Goal: Task Accomplishment & Management: Use online tool/utility

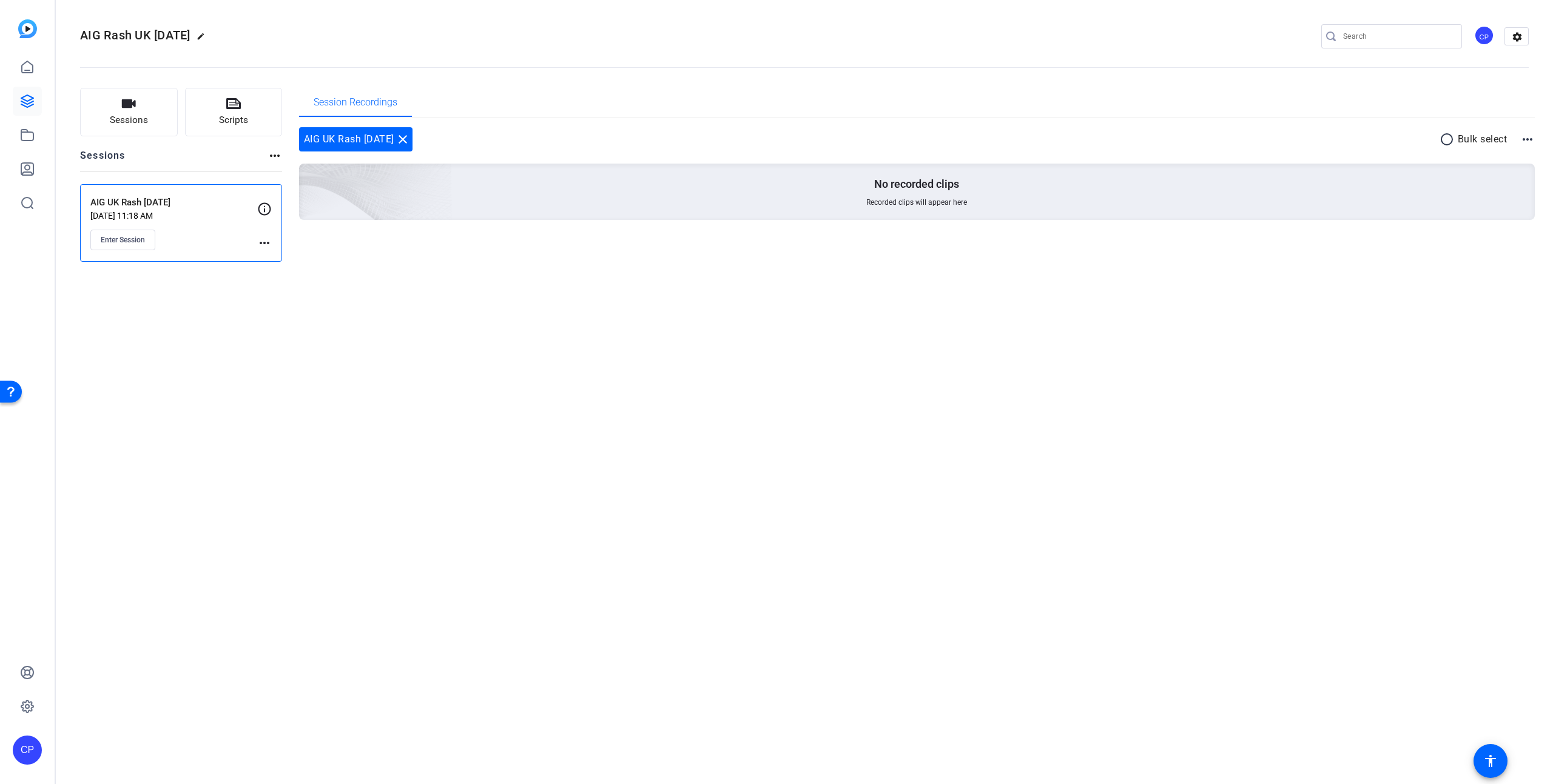
click at [1164, 348] on div "AIG Rash UK 2025-09-30 edit CP settings Sessions Scripts Sessions more_horiz AI…" at bounding box center [804, 392] width 1497 height 784
click at [121, 241] on span "Enter Session" at bounding box center [122, 241] width 44 height 10
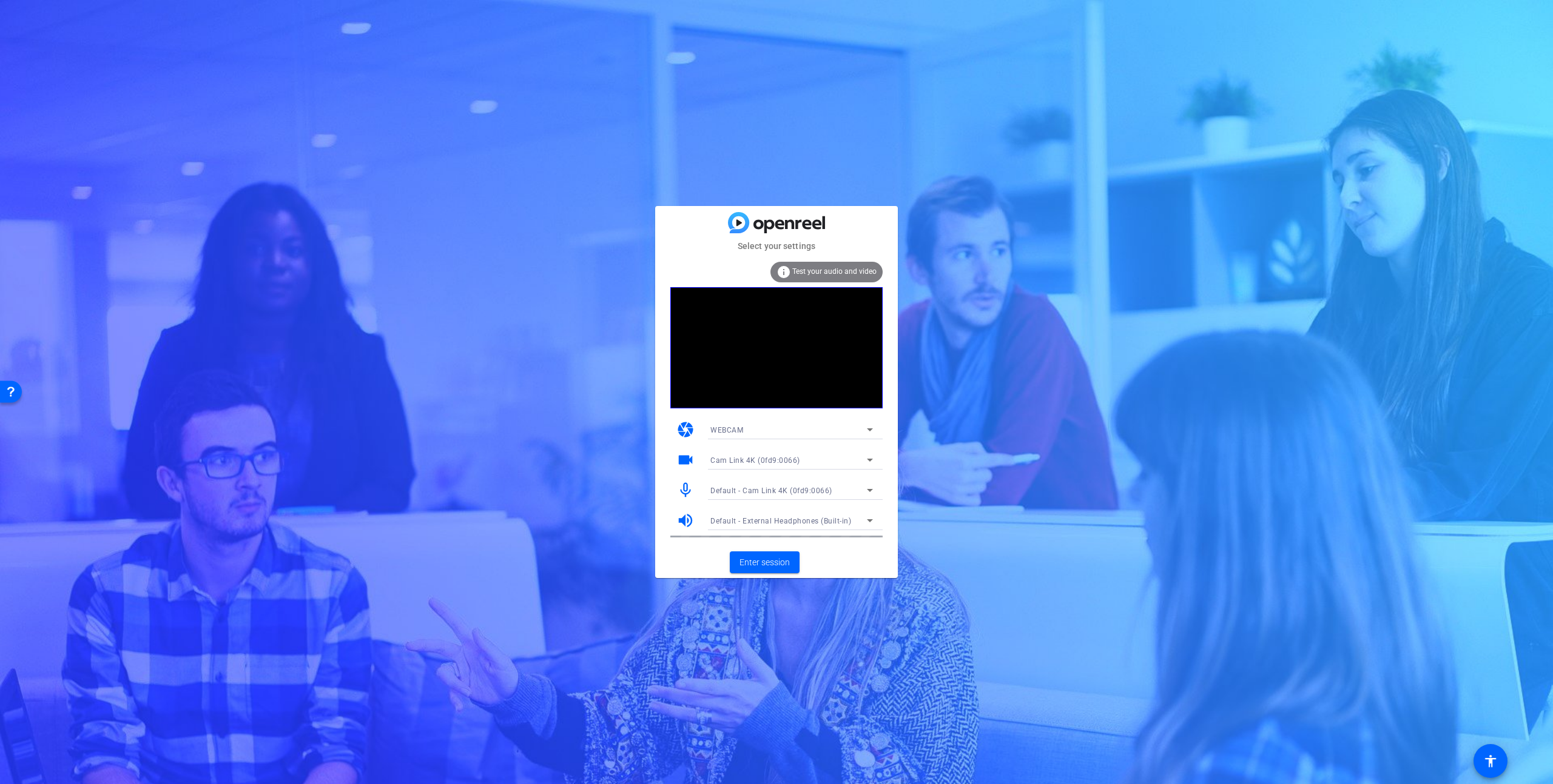
click at [763, 484] on div "Default - Cam Link 4K (0fd9:0066)" at bounding box center [788, 490] width 157 height 15
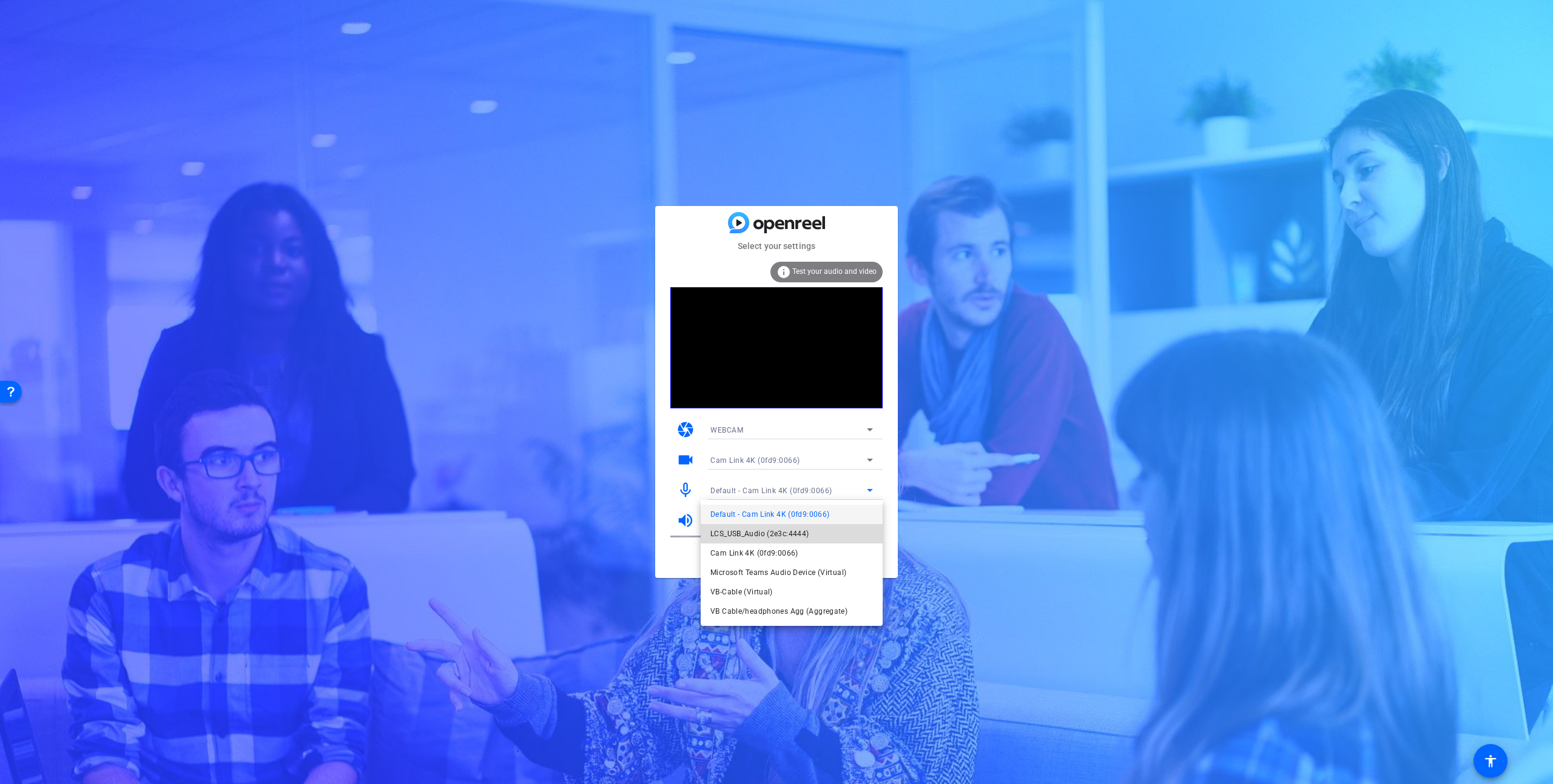
click at [765, 532] on span "LCS_USB_Audio (2e3c:4444)" at bounding box center [760, 534] width 99 height 15
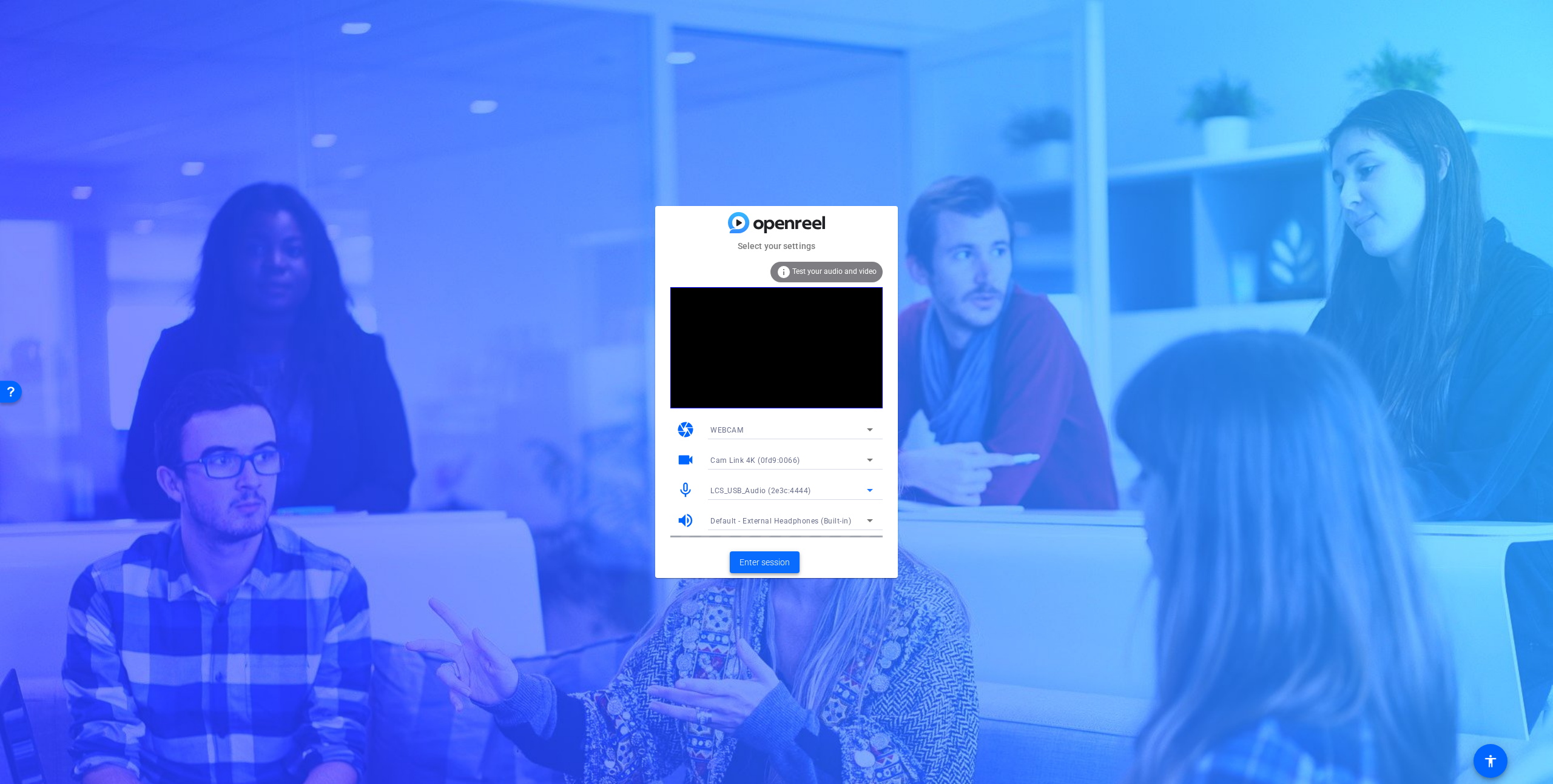
click at [761, 561] on span "Enter session" at bounding box center [764, 562] width 50 height 13
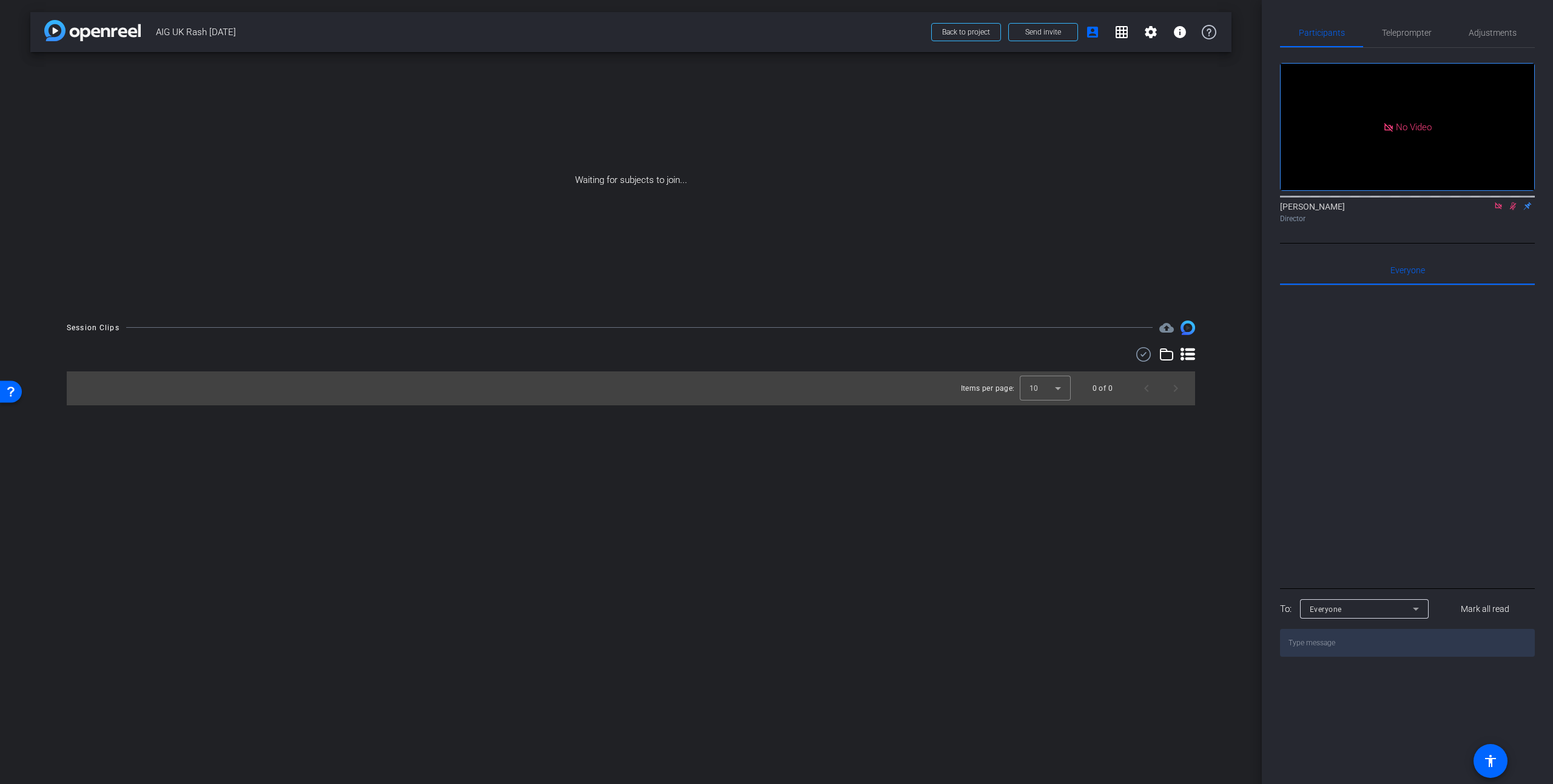
click at [1500, 209] on icon at bounding box center [1498, 205] width 7 height 7
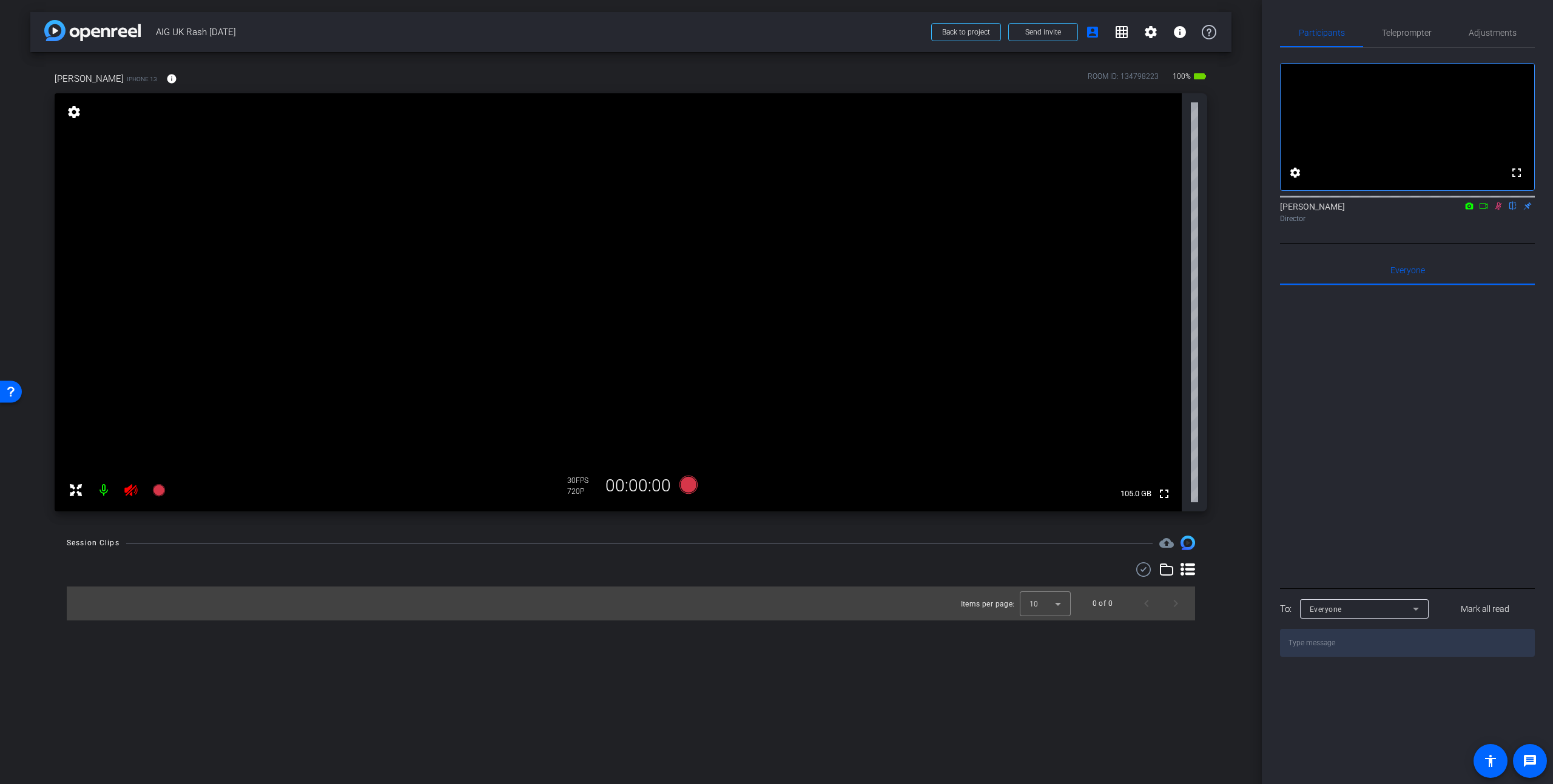
click at [130, 490] on icon at bounding box center [130, 490] width 13 height 12
click at [1498, 210] on icon at bounding box center [1498, 206] width 7 height 8
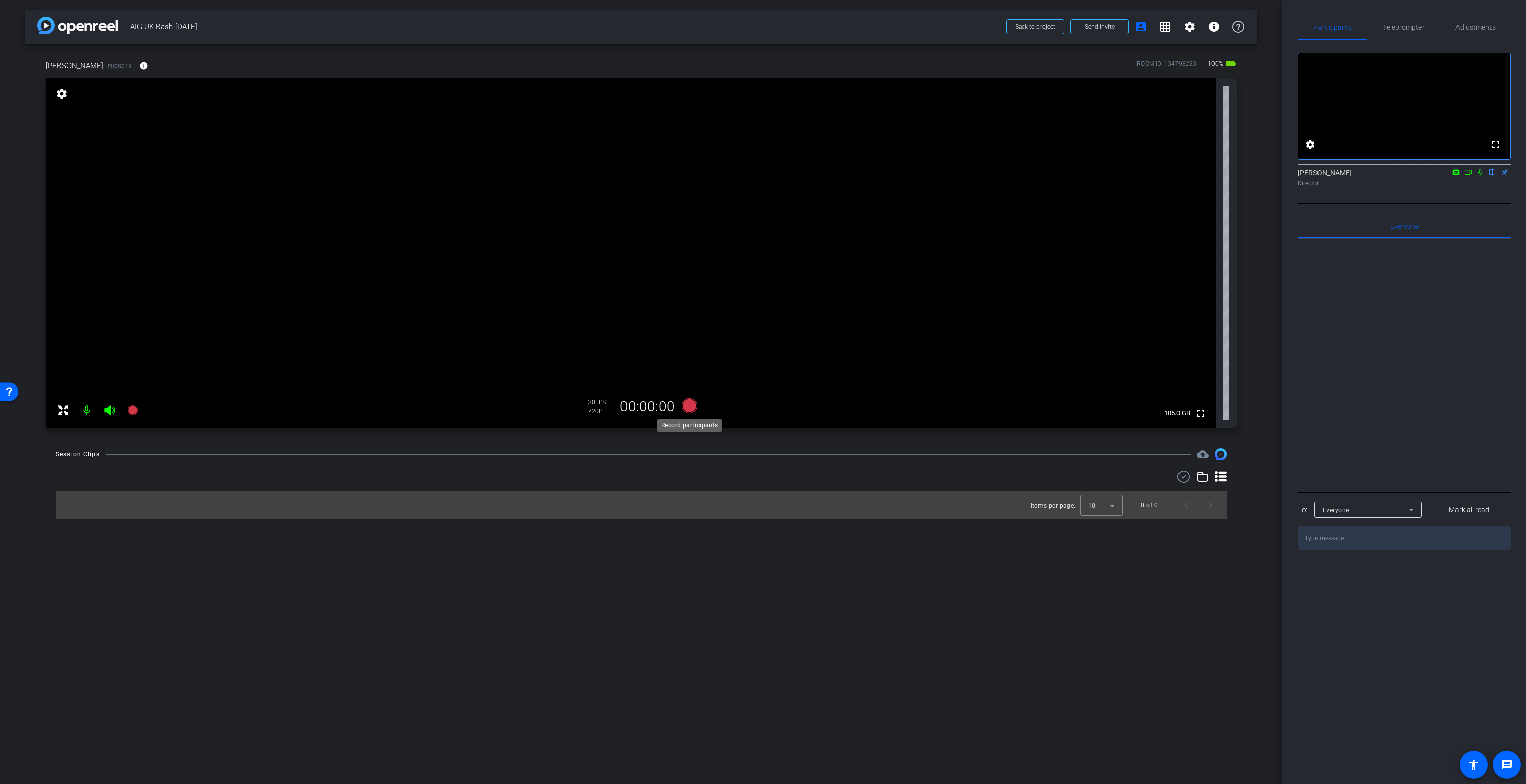
click at [688, 409] on icon at bounding box center [689, 406] width 15 height 15
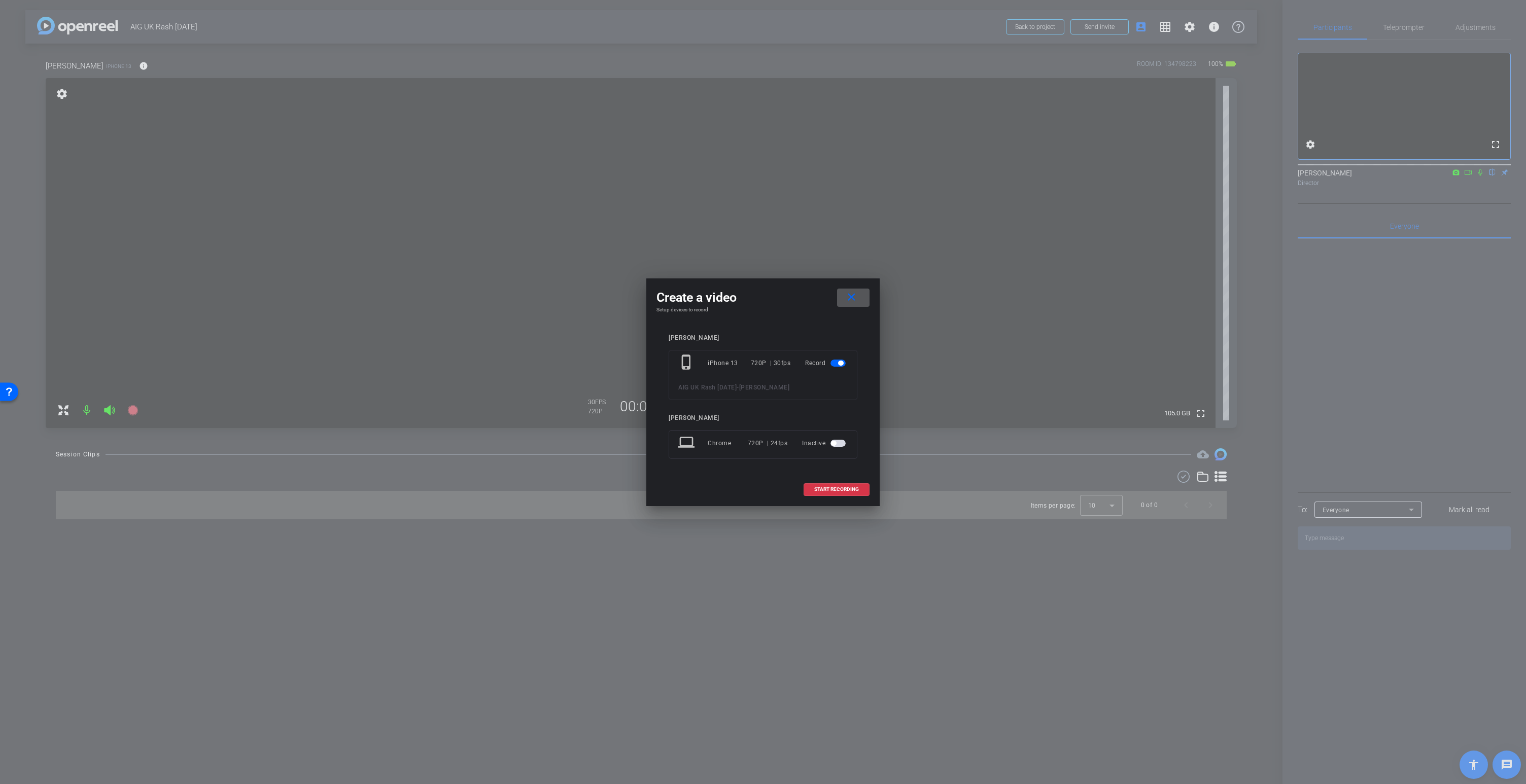
click at [851, 297] on mat-icon "close" at bounding box center [851, 297] width 12 height 12
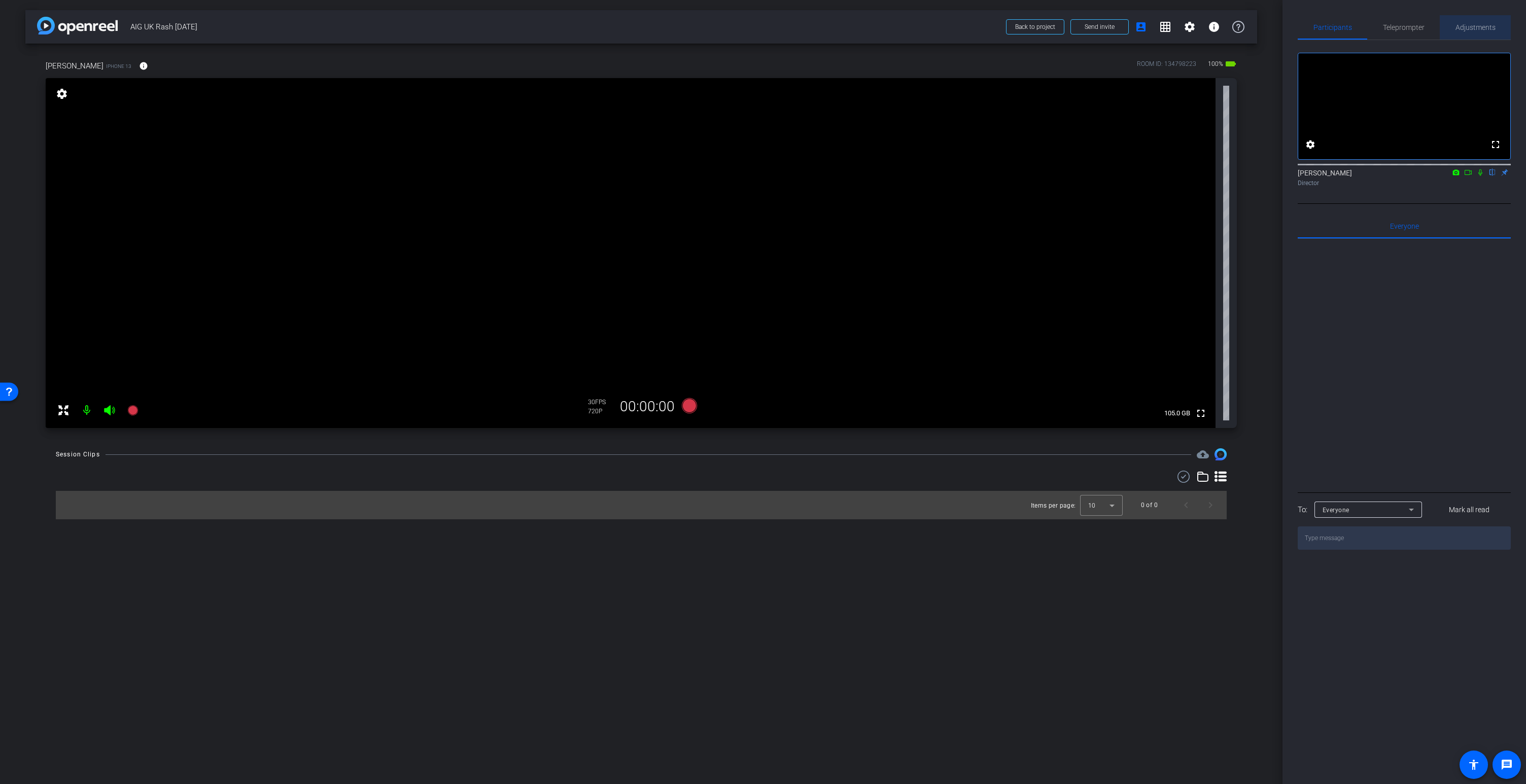
click at [1298, 28] on span "Adjustments" at bounding box center [1476, 27] width 40 height 7
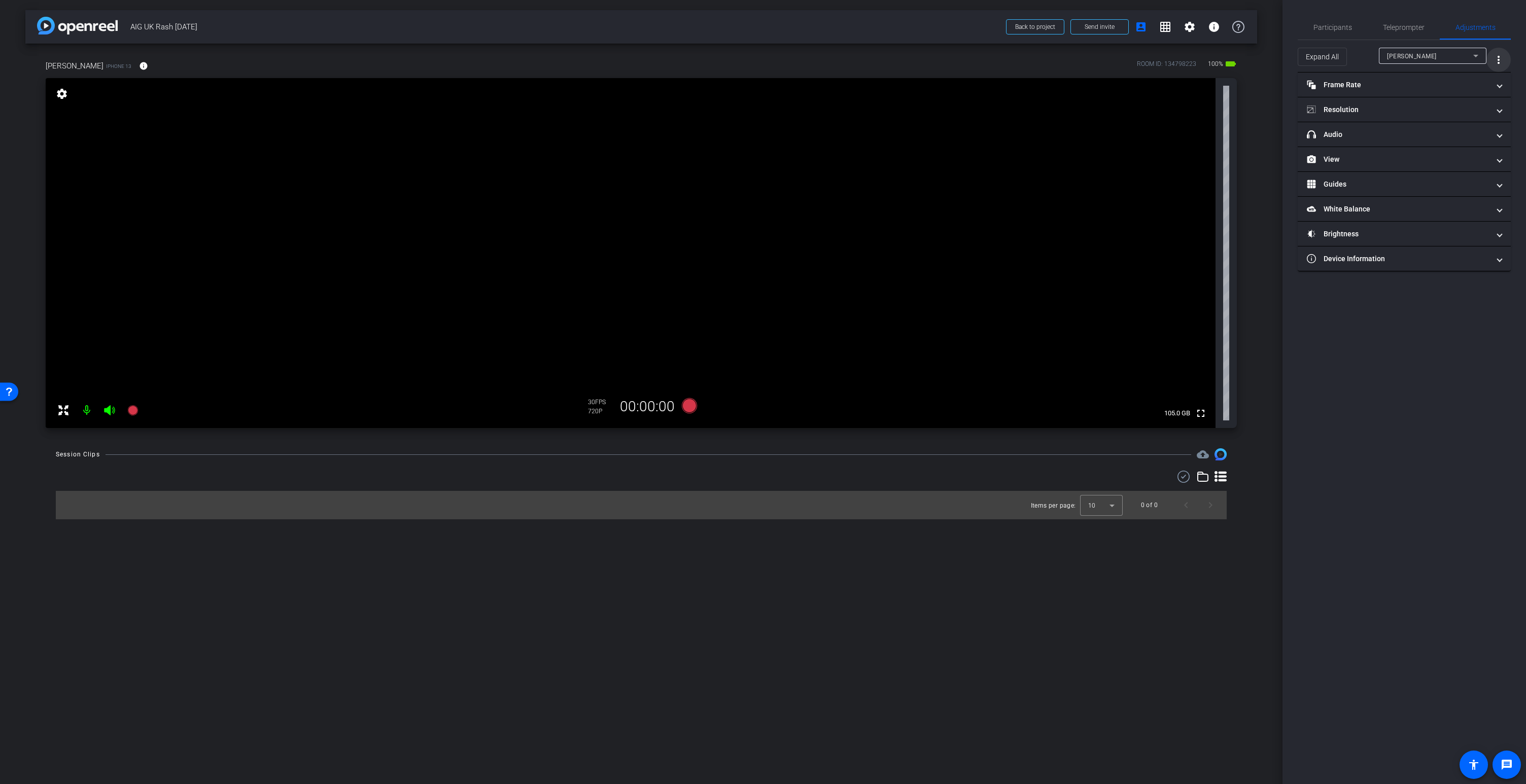
click at [1298, 59] on mat-icon "more_vert" at bounding box center [1499, 59] width 12 height 12
click at [1298, 80] on span "Open Floating Panel" at bounding box center [1473, 81] width 59 height 7
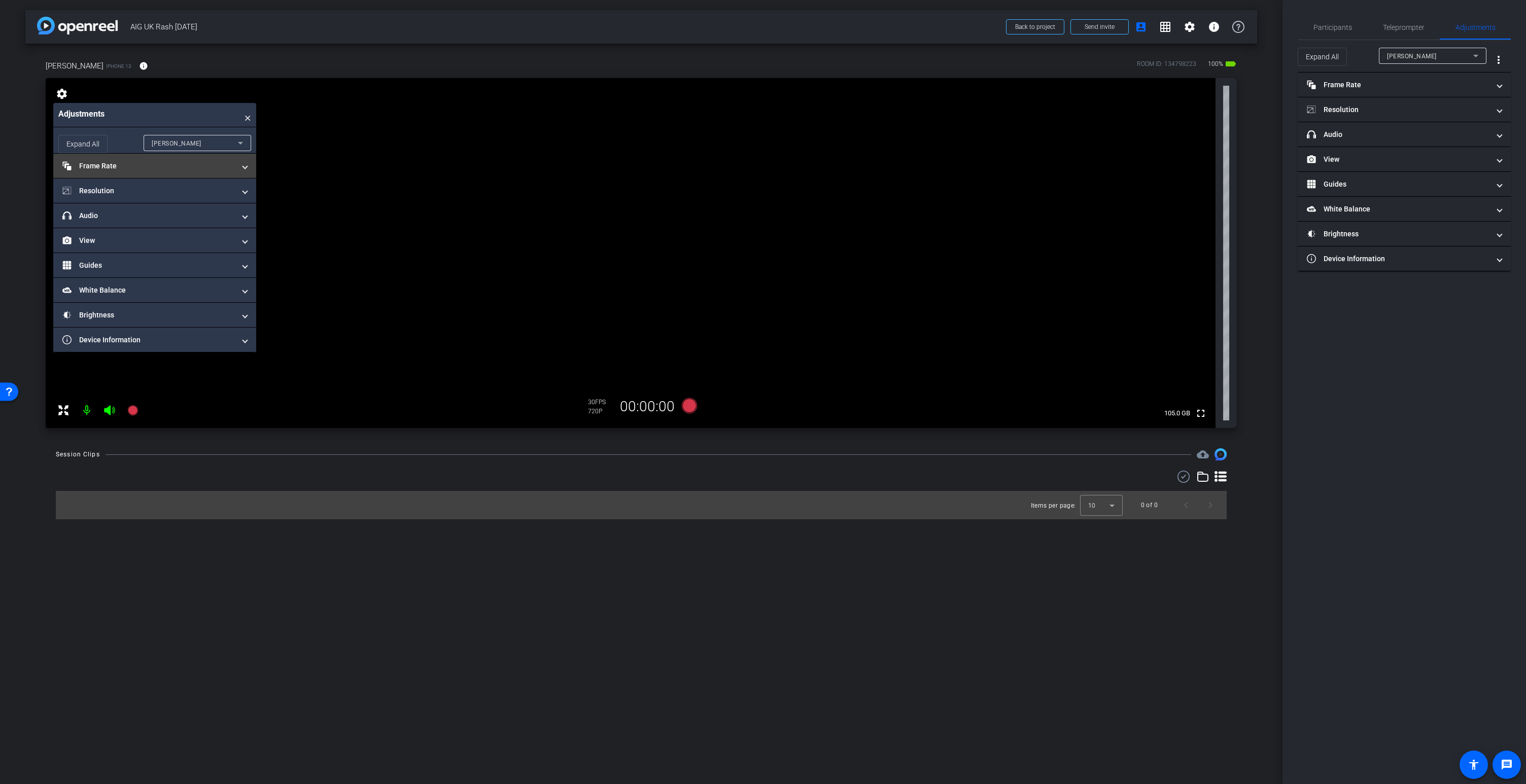
click at [92, 167] on mat-panel-title "Frame Rate Frame Rate" at bounding box center [149, 166] width 172 height 11
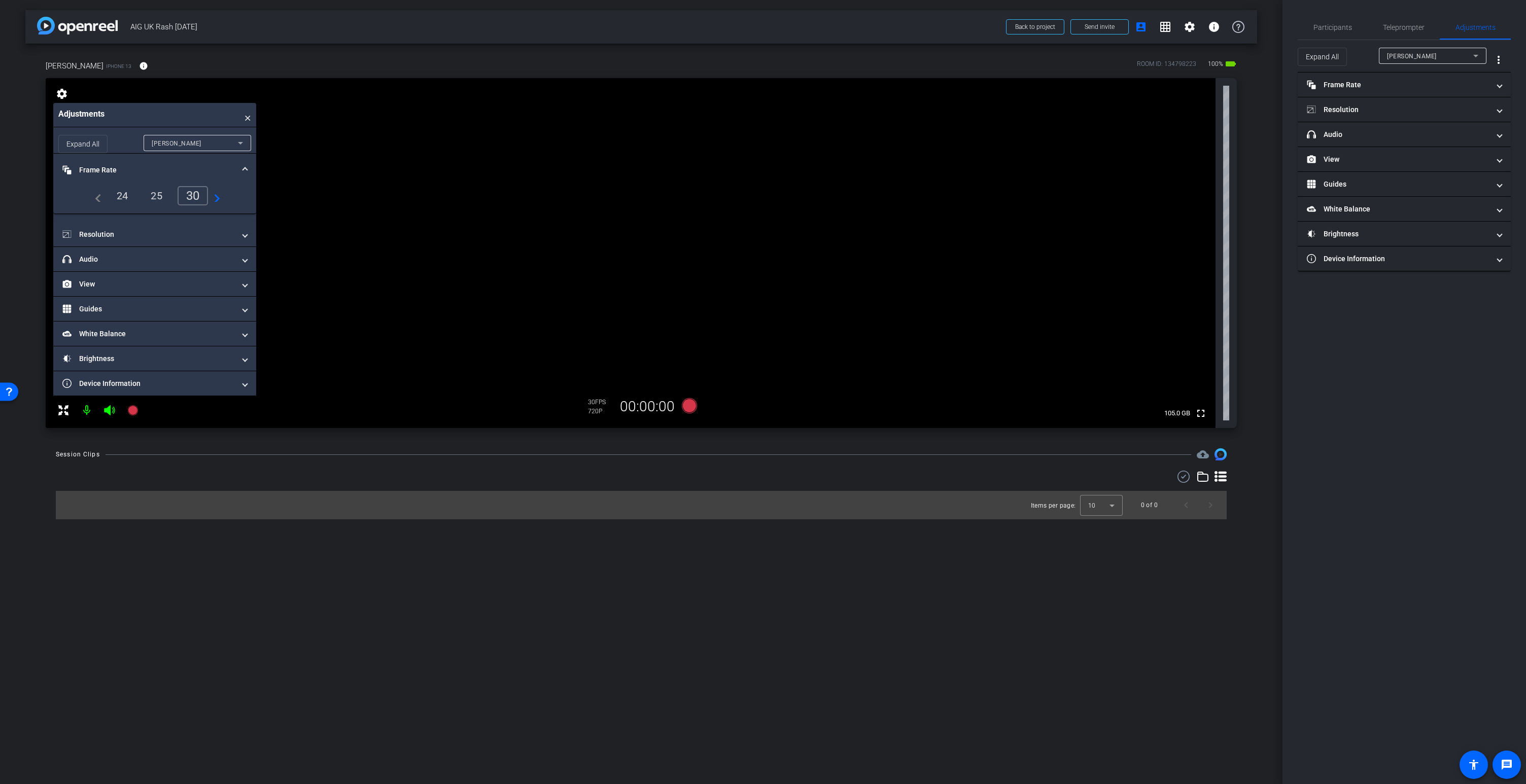
click at [148, 192] on div "25" at bounding box center [156, 196] width 27 height 17
click at [96, 231] on mat-panel-title "Resolution" at bounding box center [149, 234] width 172 height 11
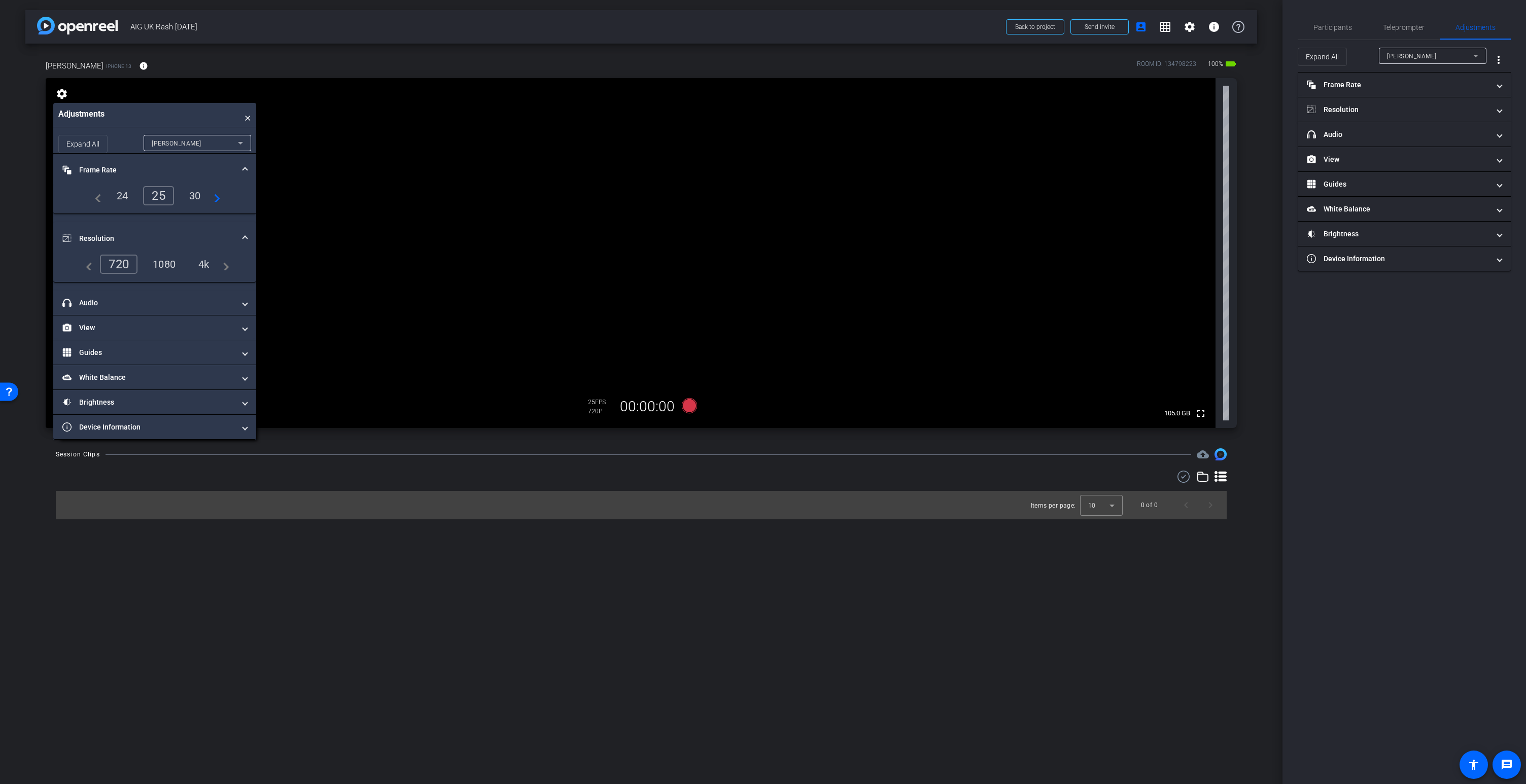
click at [199, 267] on div "4k" at bounding box center [204, 264] width 26 height 17
click at [113, 327] on mat-panel-title "View" at bounding box center [149, 328] width 172 height 11
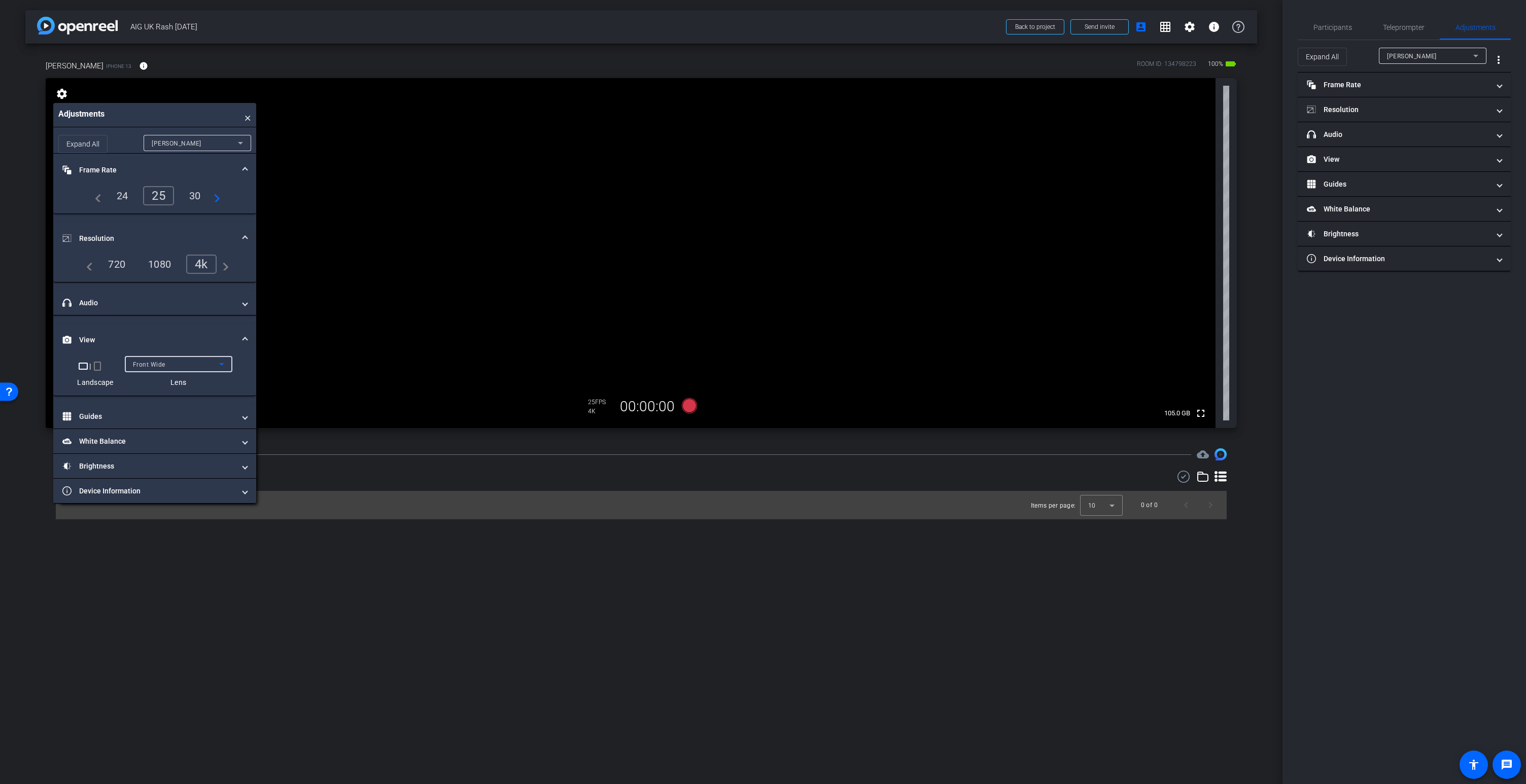
click at [177, 363] on div "Front Wide" at bounding box center [176, 364] width 87 height 12
click at [163, 385] on span "Back Wide" at bounding box center [148, 385] width 32 height 12
click at [643, 175] on video at bounding box center [631, 253] width 1170 height 350
click at [133, 446] on mat-panel-title "Focus" at bounding box center [149, 442] width 172 height 11
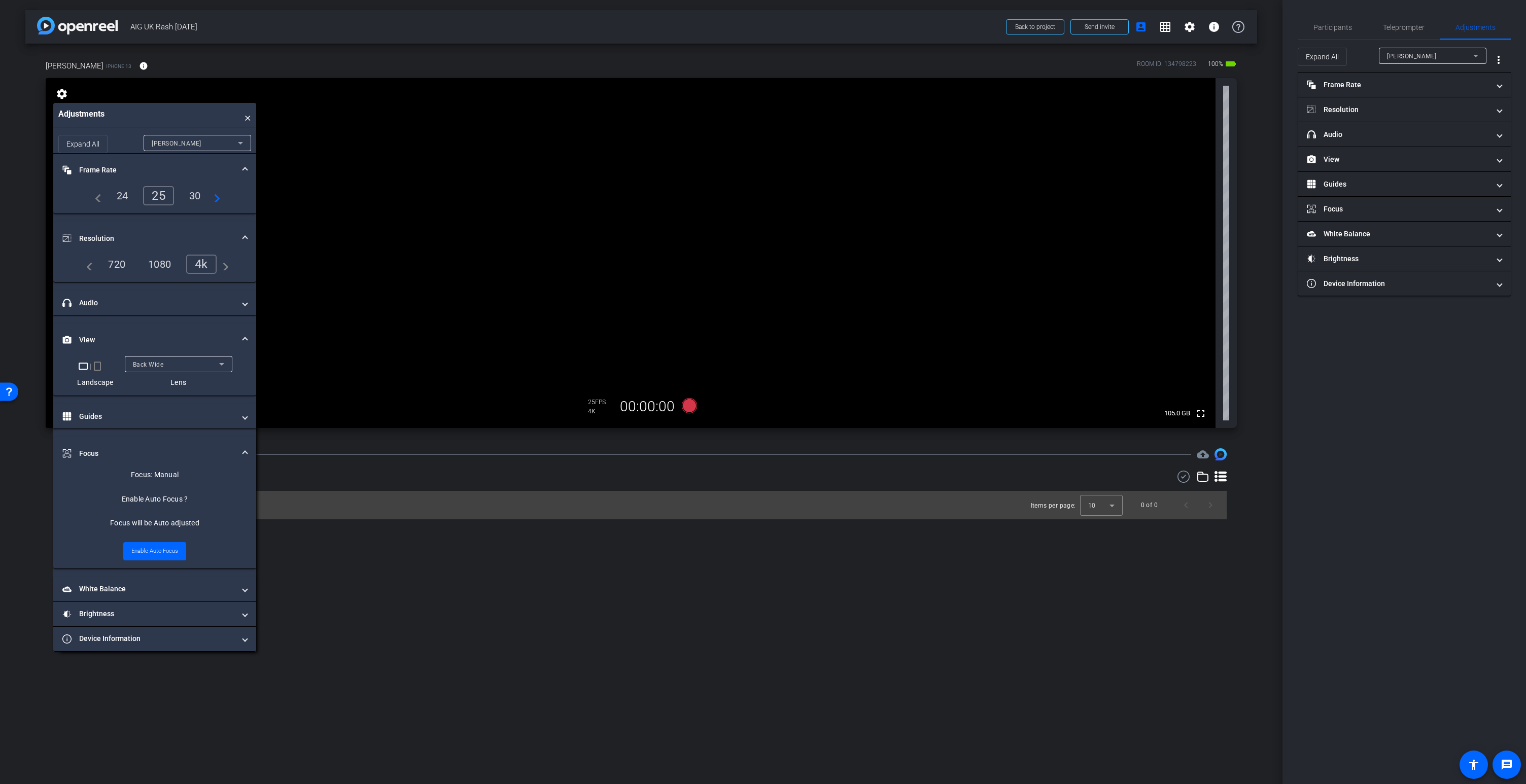
click at [648, 159] on video at bounding box center [631, 253] width 1170 height 350
click at [137, 305] on mat-panel-title "headphone icon Audio" at bounding box center [149, 303] width 172 height 11
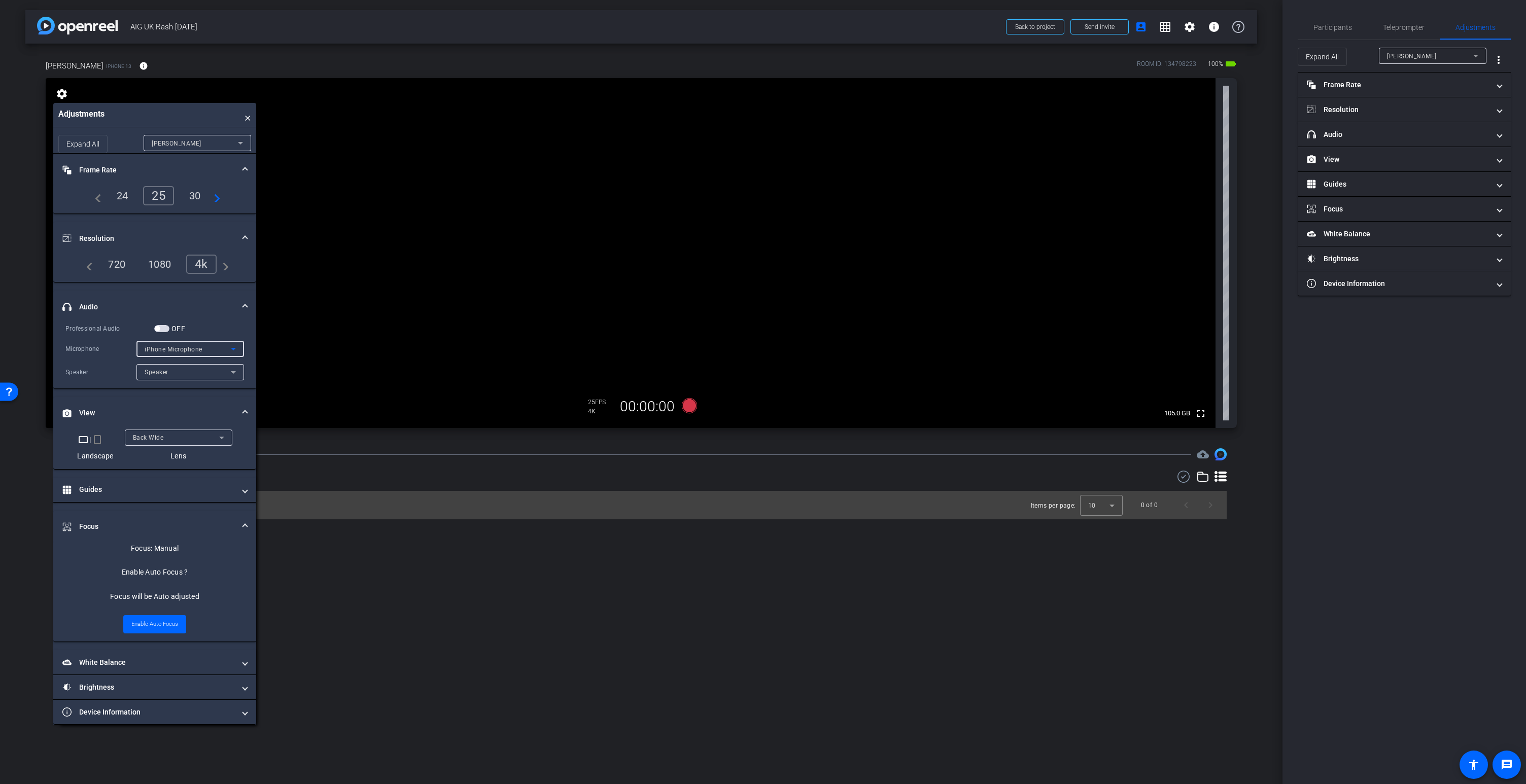
click at [189, 352] on span "iPhone Microphone" at bounding box center [173, 349] width 58 height 7
click at [187, 351] on div at bounding box center [763, 392] width 1526 height 784
click at [139, 489] on mat-panel-title "Guides" at bounding box center [149, 489] width 172 height 11
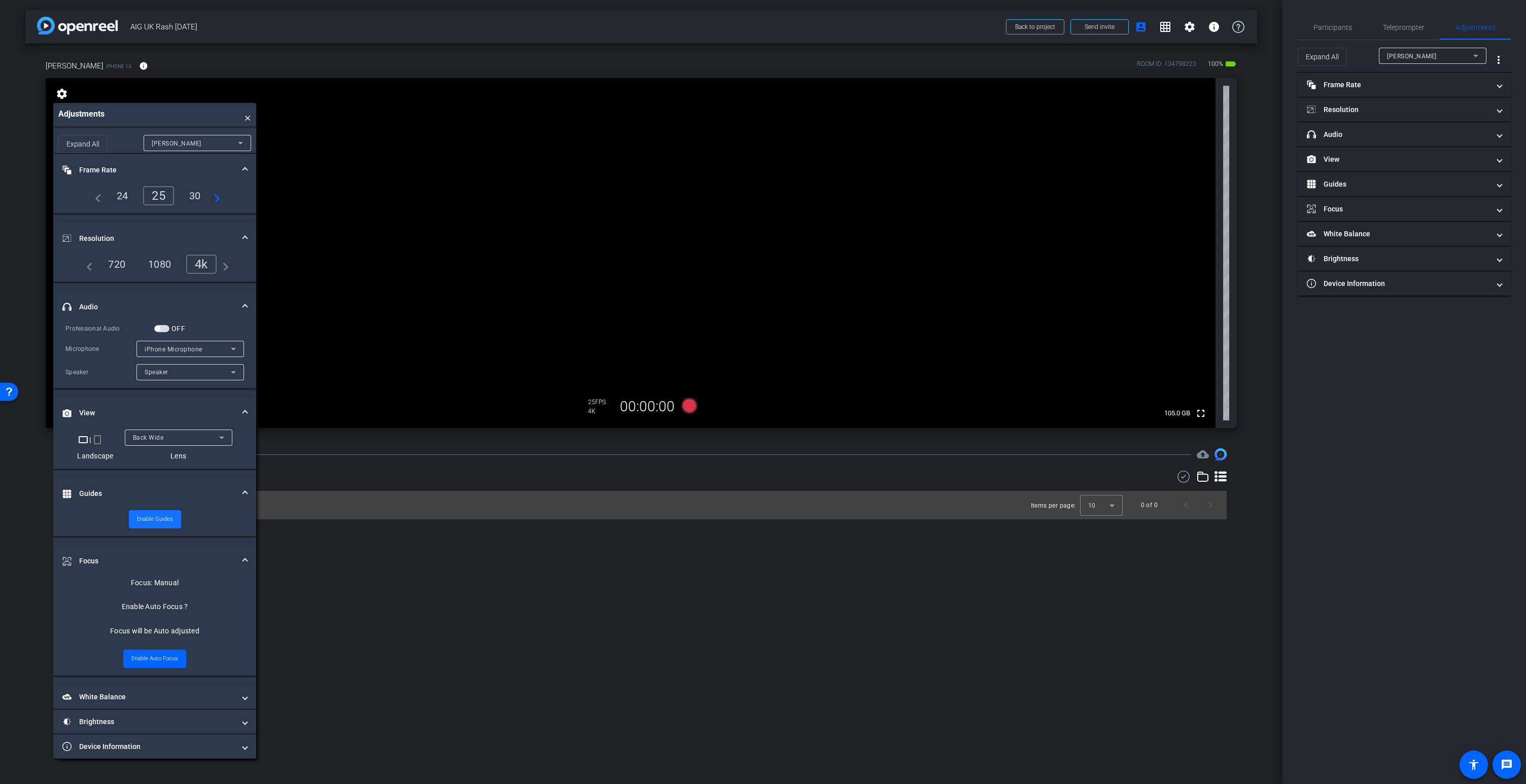
click at [158, 518] on span "Enable Guides" at bounding box center [155, 519] width 36 height 15
click at [151, 521] on span "Disable Guides" at bounding box center [155, 519] width 38 height 15
click at [175, 349] on span "iPhone Microphone" at bounding box center [173, 349] width 58 height 7
click at [135, 314] on div at bounding box center [763, 392] width 1526 height 784
click at [200, 352] on span "iPhone Microphone" at bounding box center [173, 349] width 58 height 7
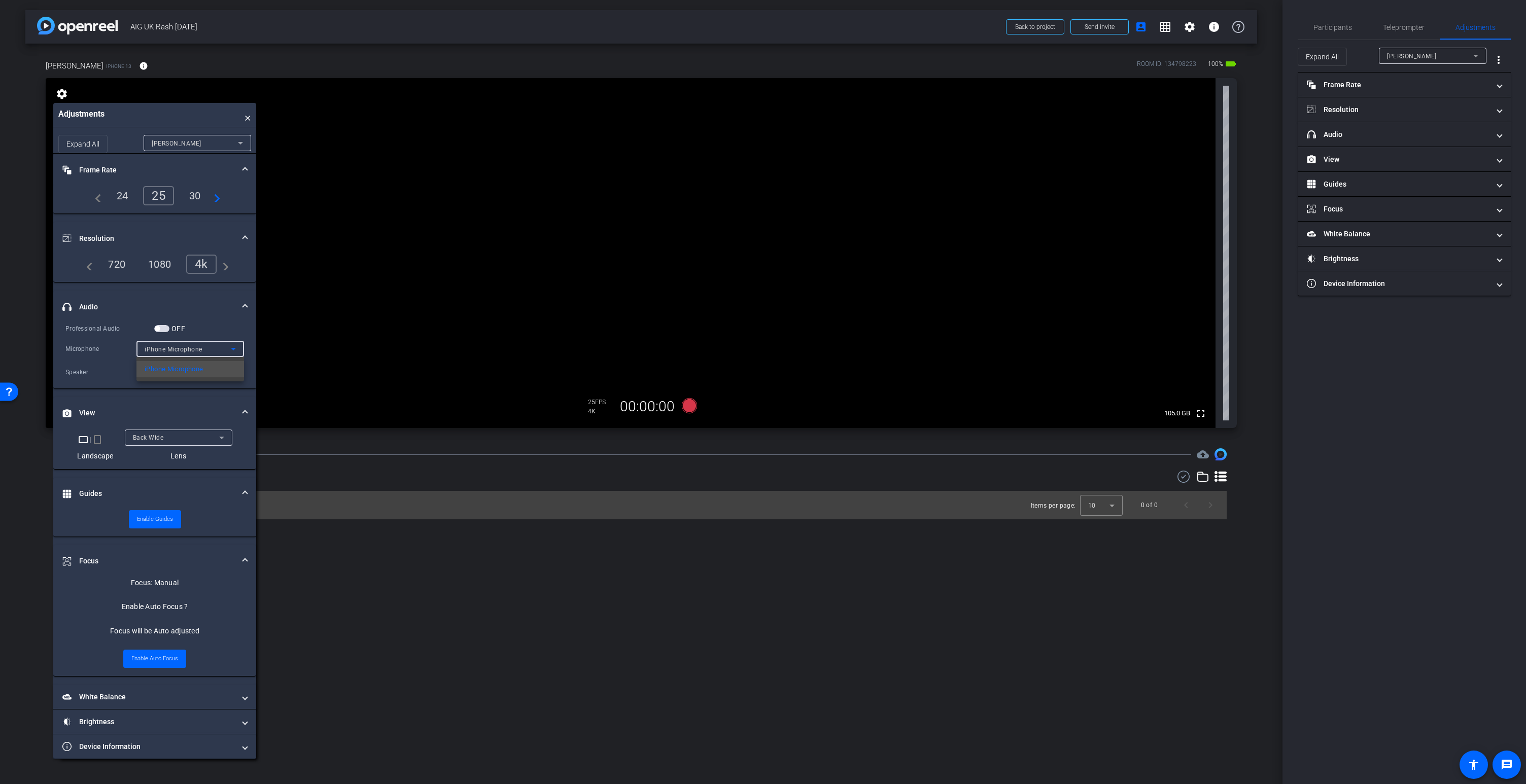
click at [197, 351] on div at bounding box center [763, 392] width 1526 height 784
click at [163, 326] on span "button" at bounding box center [162, 328] width 15 height 7
click at [185, 350] on span "iPhone Microphone" at bounding box center [173, 349] width 58 height 7
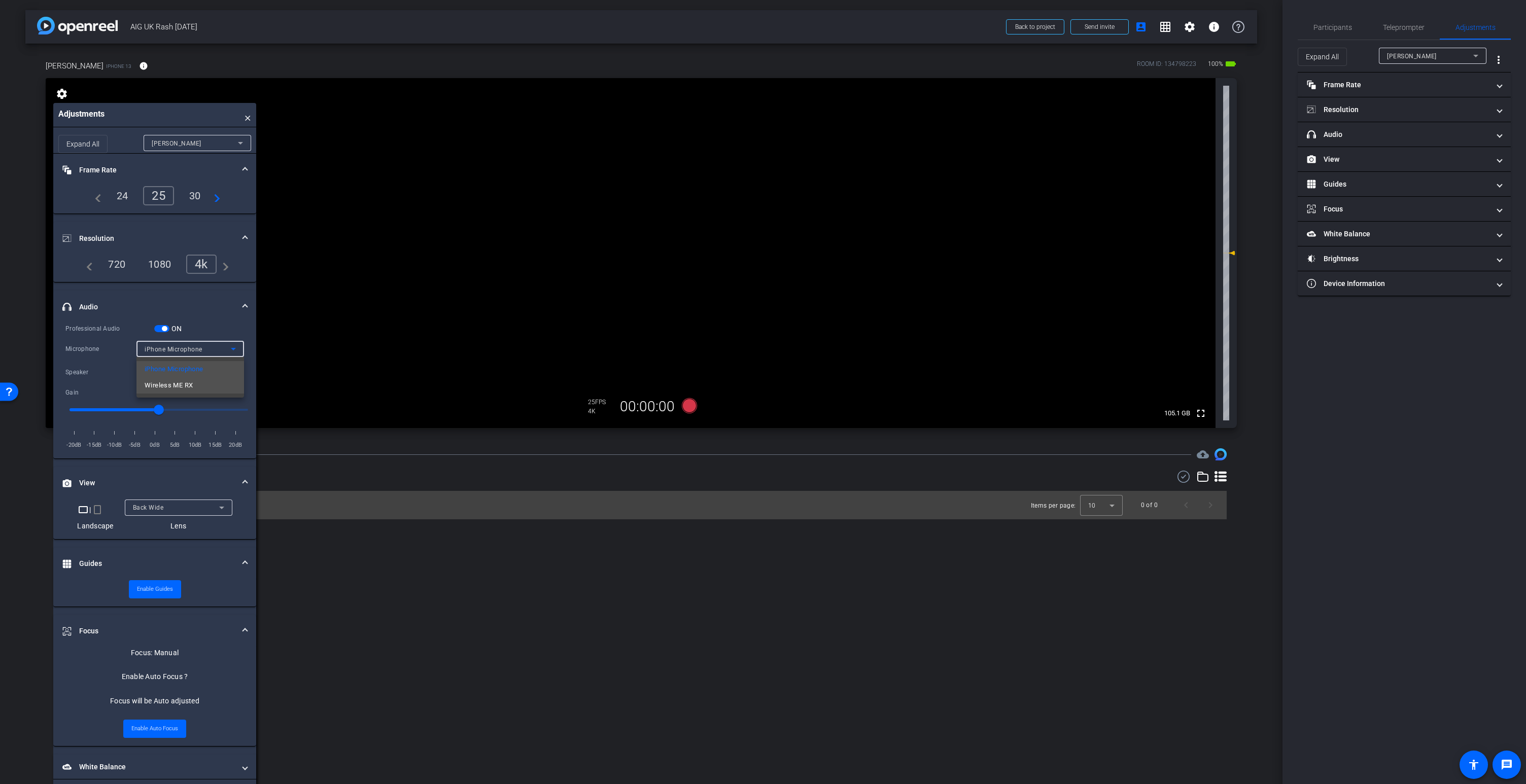
click at [165, 387] on span "Wireless ME RX" at bounding box center [168, 385] width 48 height 12
type input "3"
click at [170, 409] on input "range" at bounding box center [158, 409] width 200 height 22
type input "3"
click at [691, 407] on icon at bounding box center [689, 406] width 15 height 15
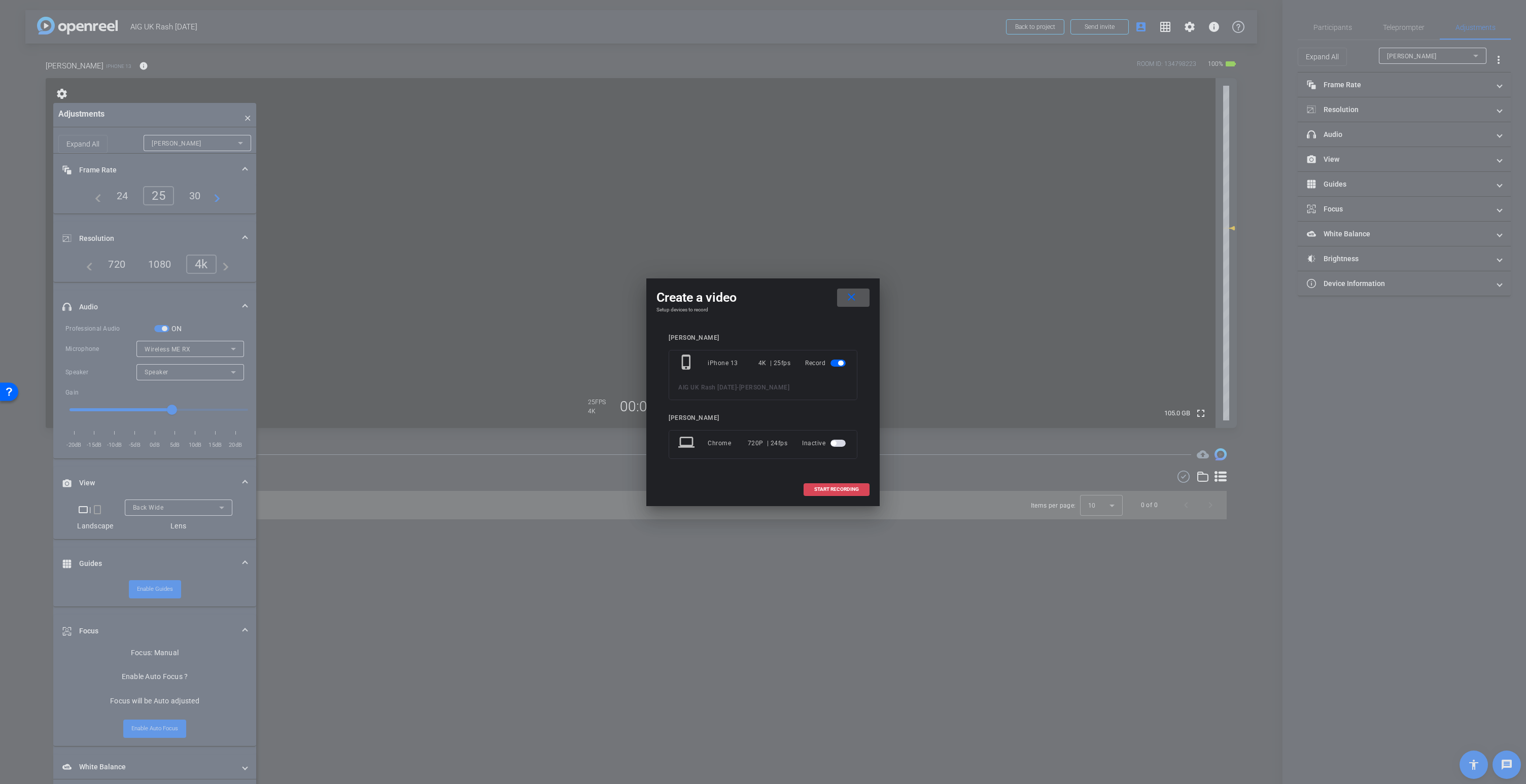
click at [834, 494] on span at bounding box center [836, 489] width 65 height 25
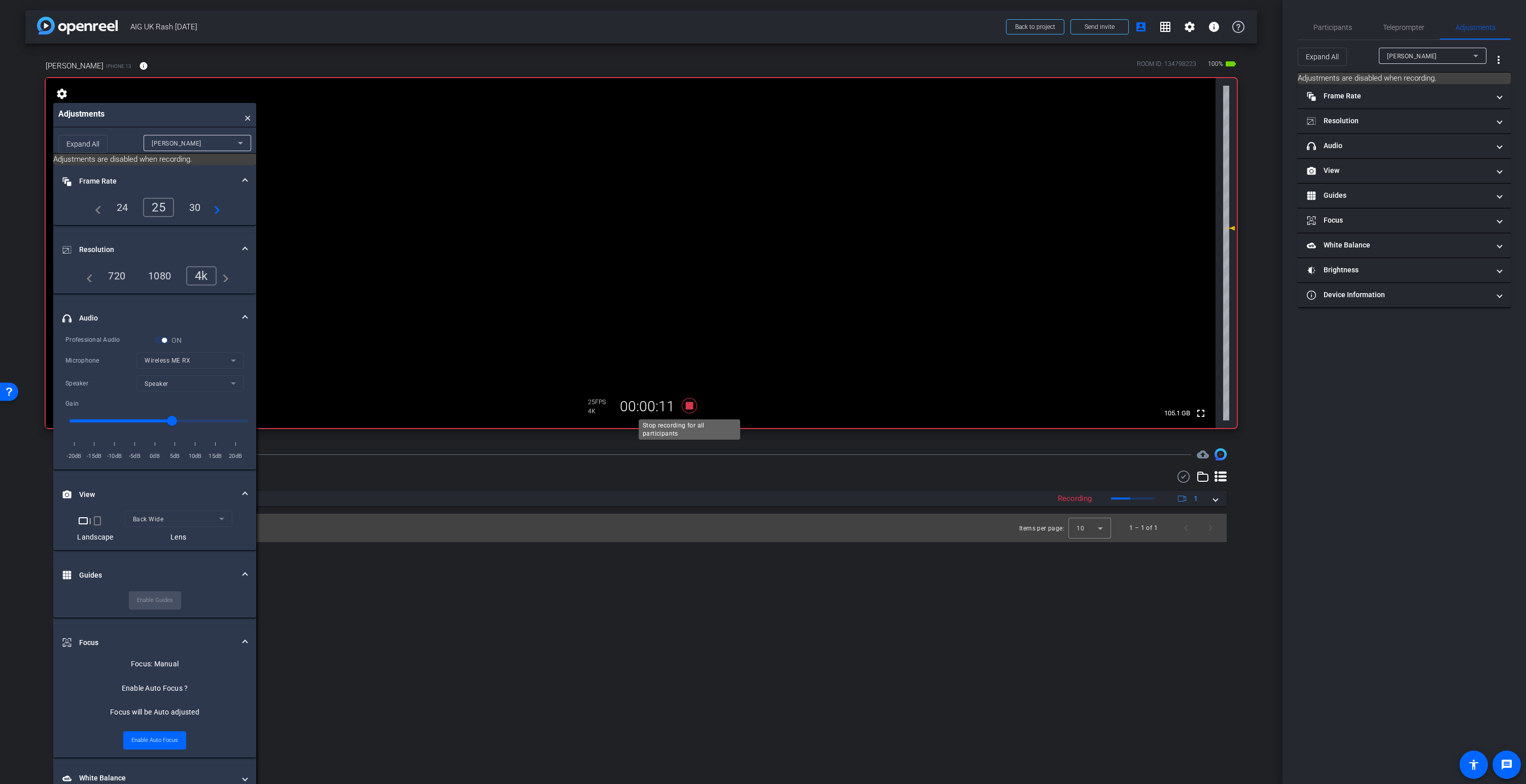
click at [691, 409] on icon at bounding box center [689, 406] width 15 height 15
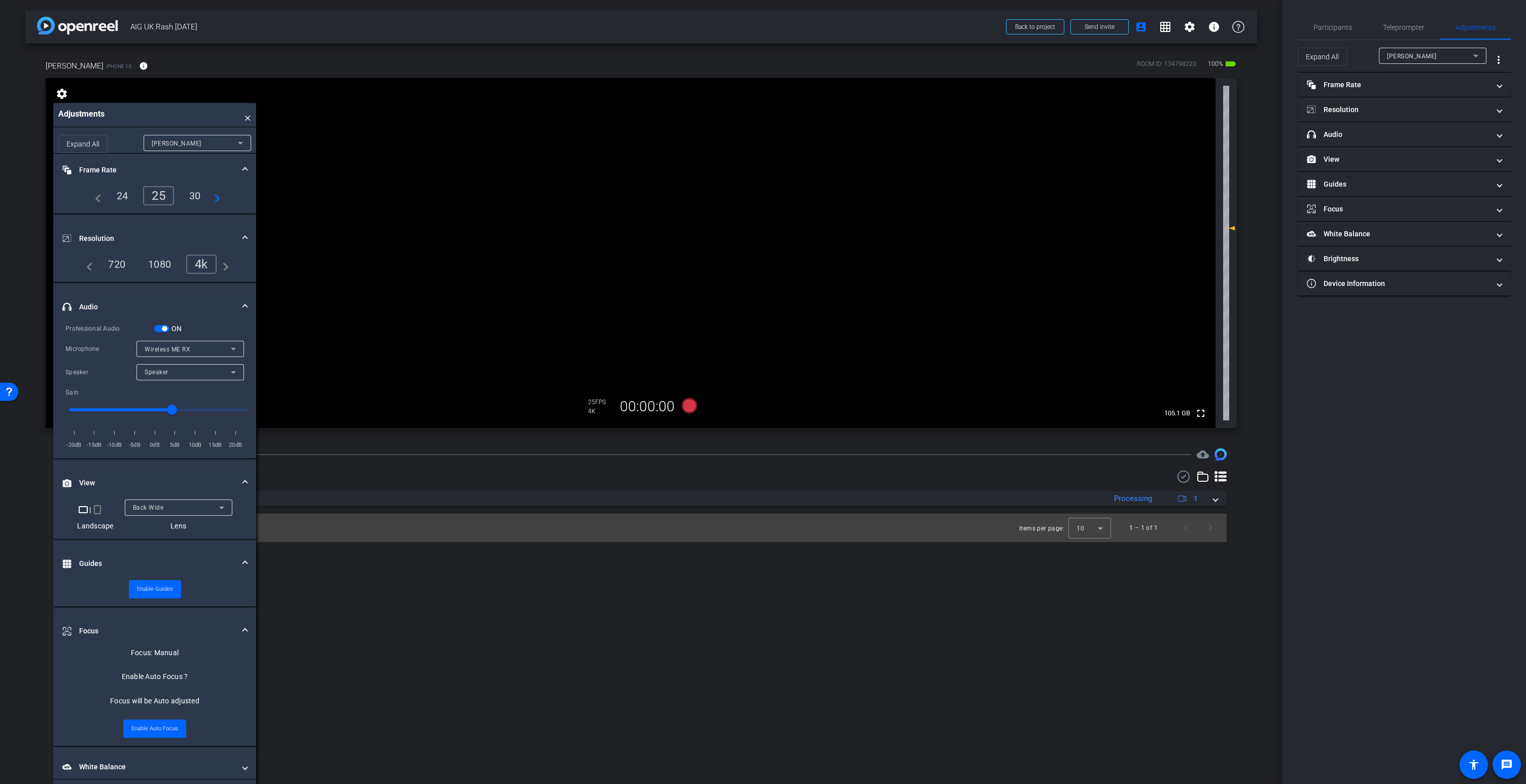
click at [653, 246] on video at bounding box center [631, 253] width 1170 height 350
click at [655, 206] on video at bounding box center [631, 253] width 1170 height 350
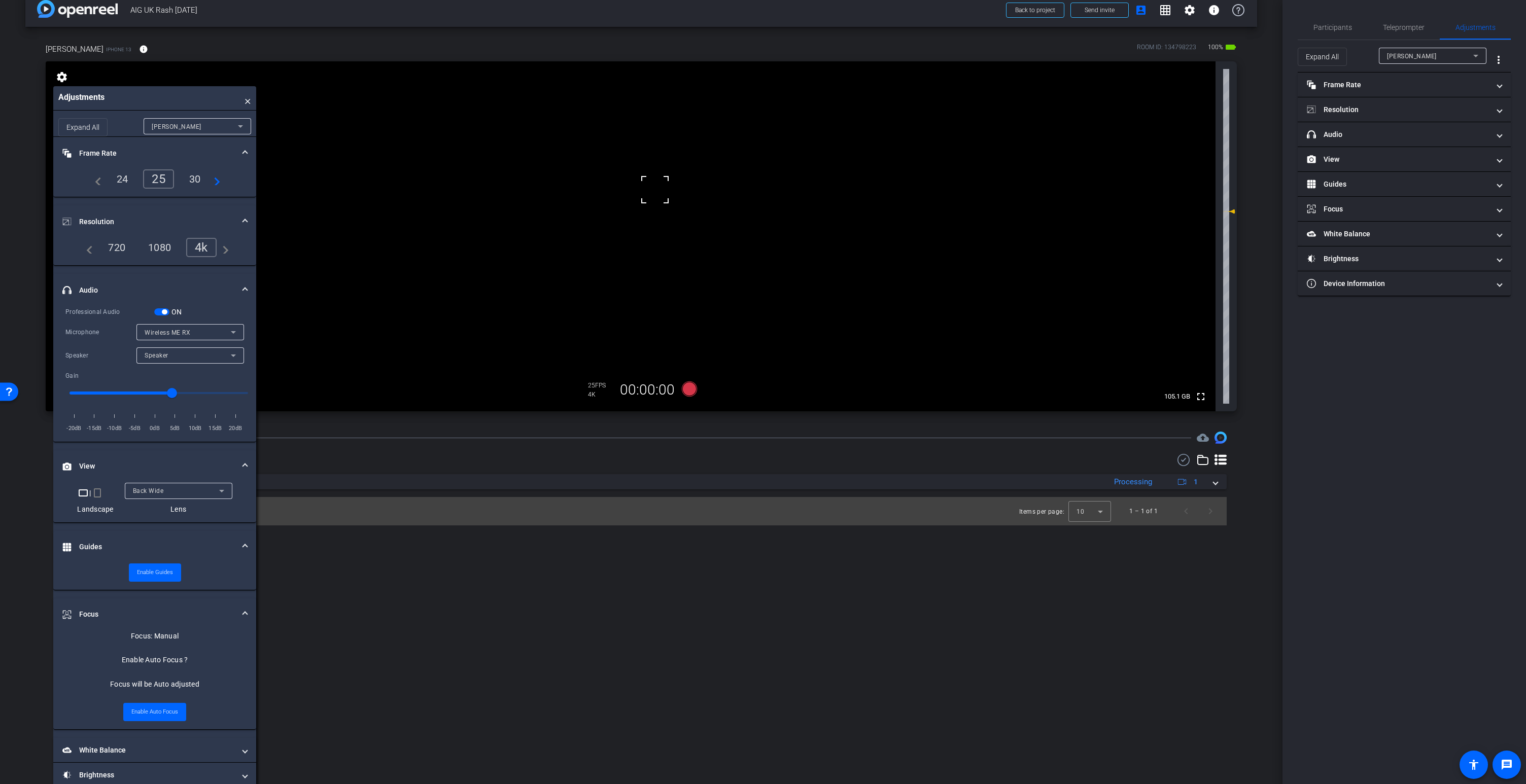
scroll to position [45, 0]
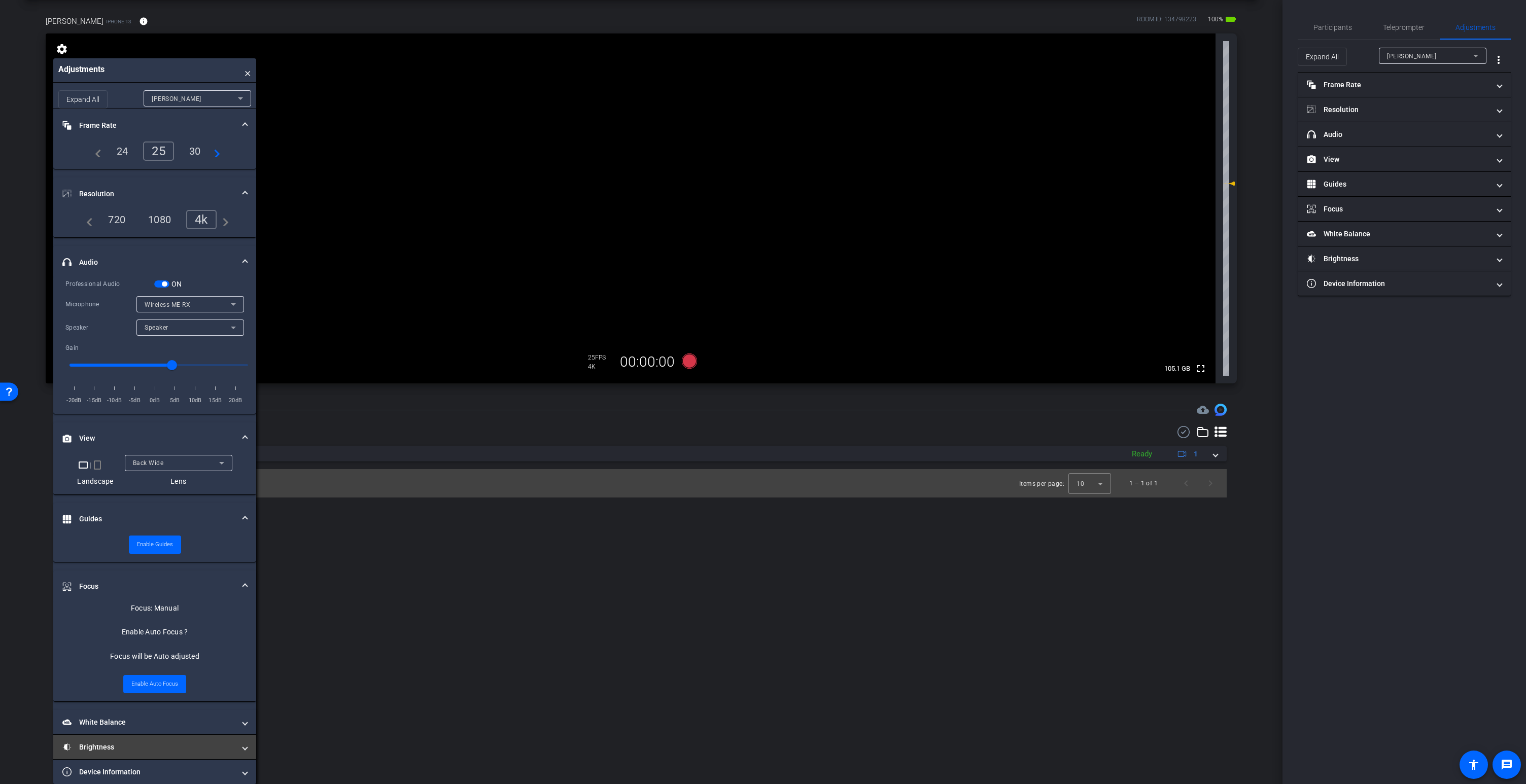
click at [116, 656] on mat-panel-title "Brightness" at bounding box center [149, 747] width 172 height 11
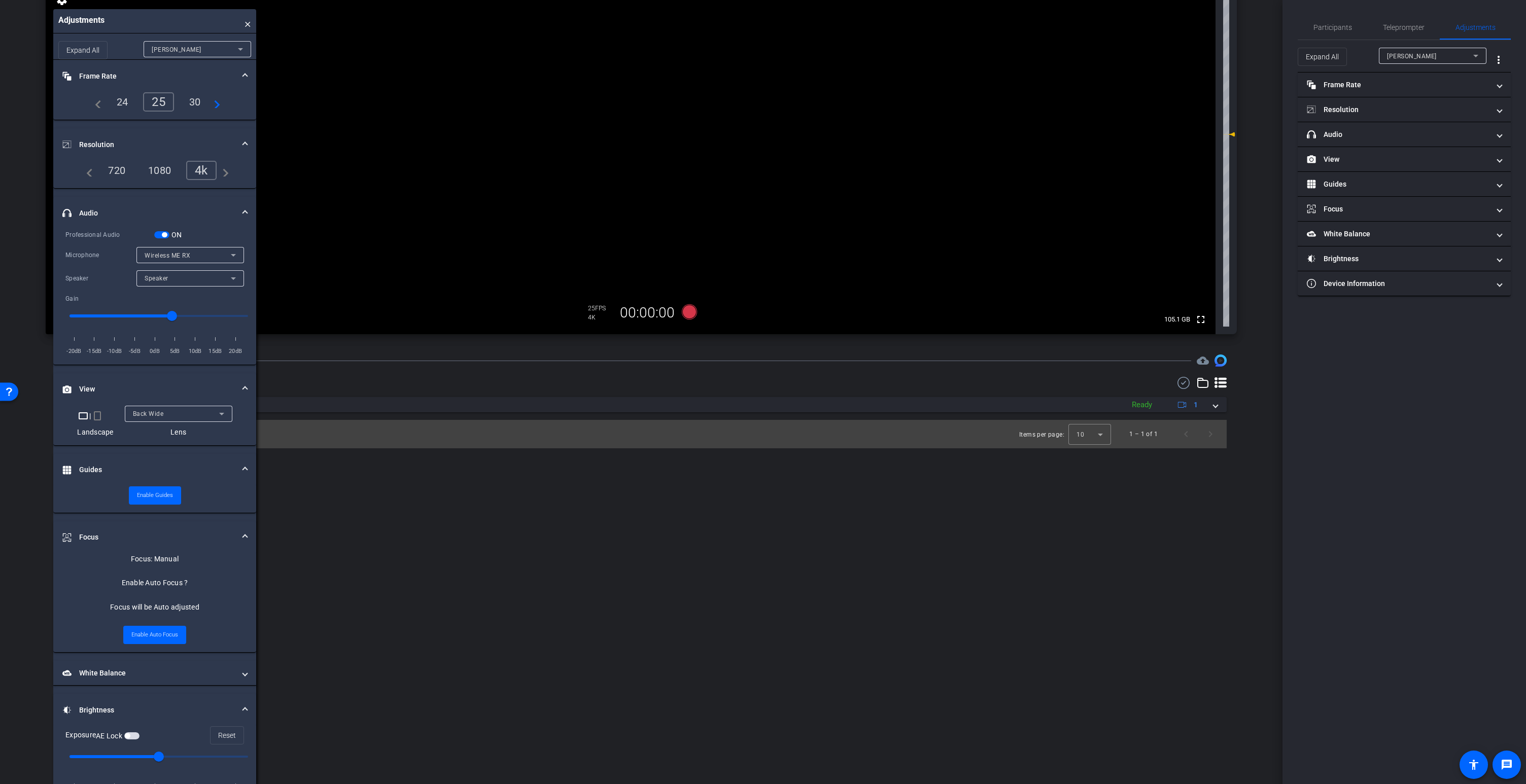
scroll to position [158, 0]
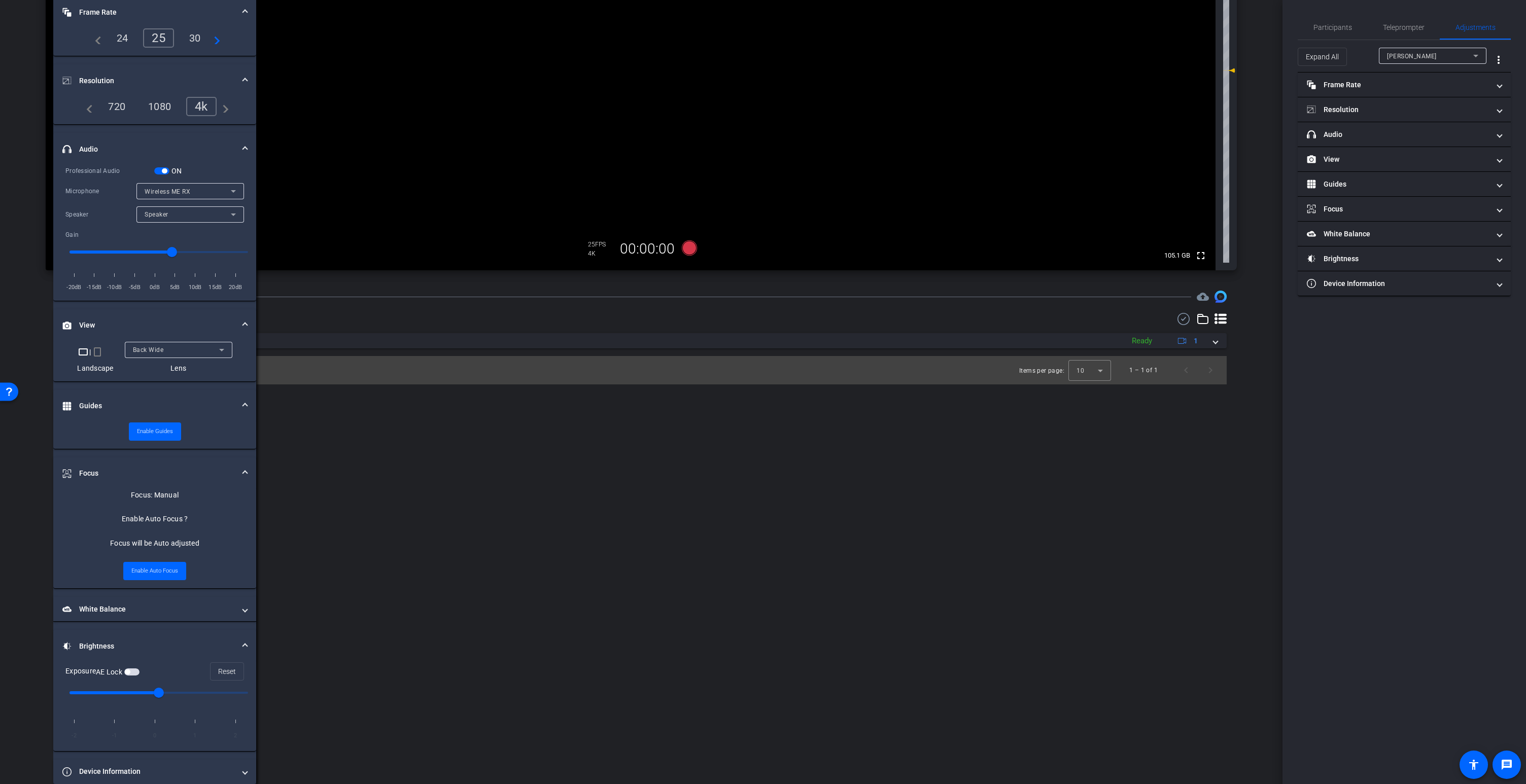
click at [173, 656] on input "range" at bounding box center [158, 692] width 200 height 22
drag, startPoint x: 160, startPoint y: 691, endPoint x: 171, endPoint y: 692, distance: 11.0
click at [171, 656] on input "range" at bounding box center [158, 692] width 200 height 22
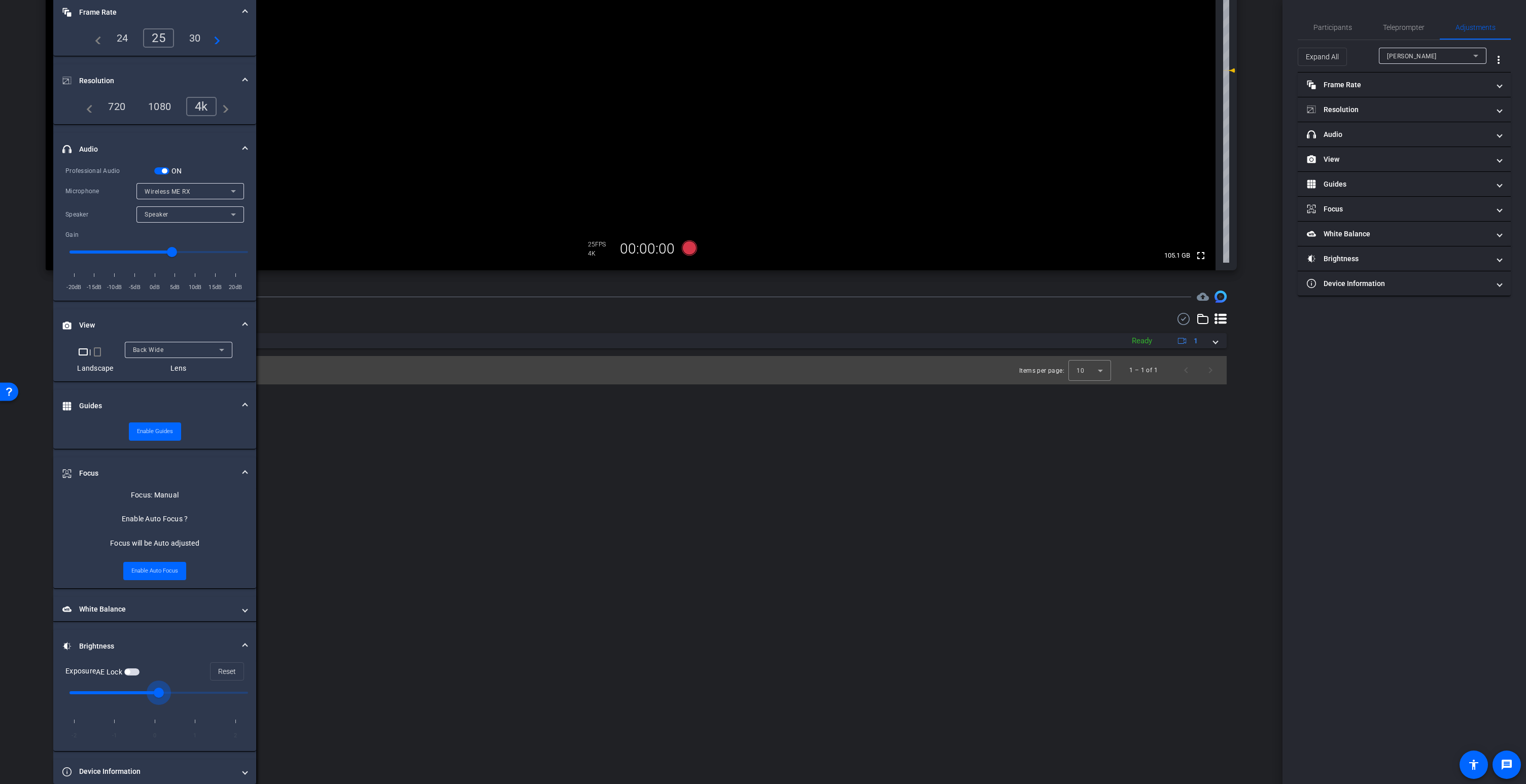
click at [172, 656] on input "range" at bounding box center [158, 692] width 200 height 22
click at [175, 656] on input "range" at bounding box center [158, 692] width 200 height 22
click at [177, 656] on input "range" at bounding box center [158, 692] width 200 height 22
type input "1"
click at [189, 656] on input "range" at bounding box center [158, 692] width 200 height 22
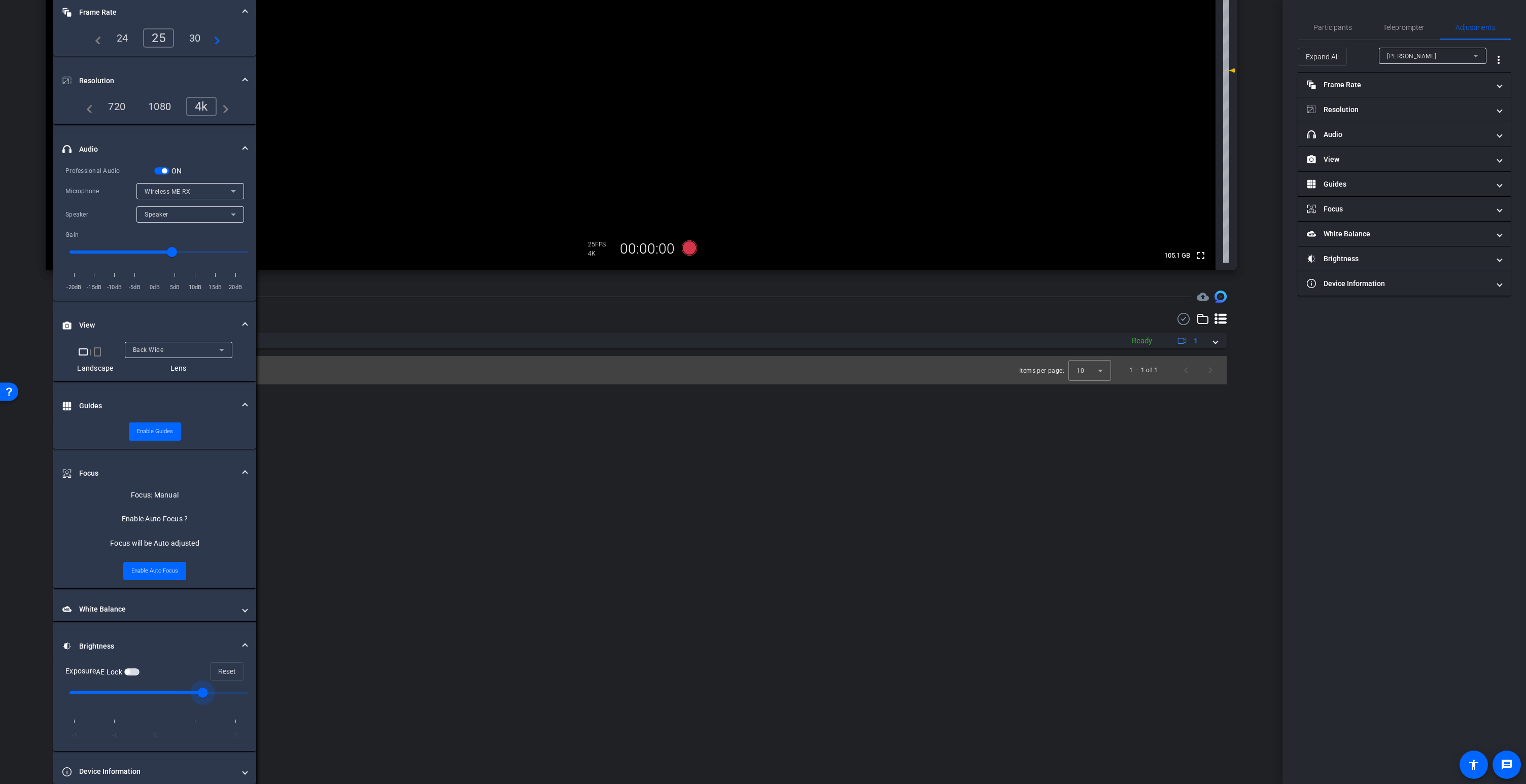
type input "1"
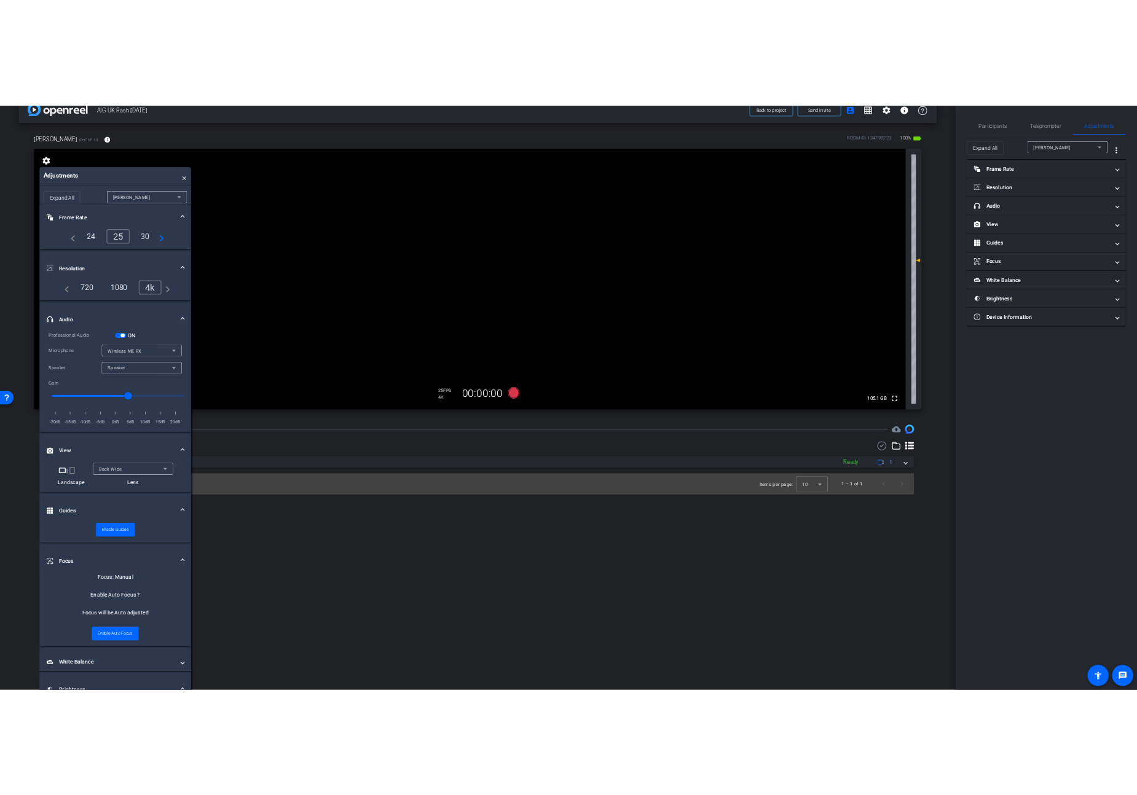
scroll to position [0, 0]
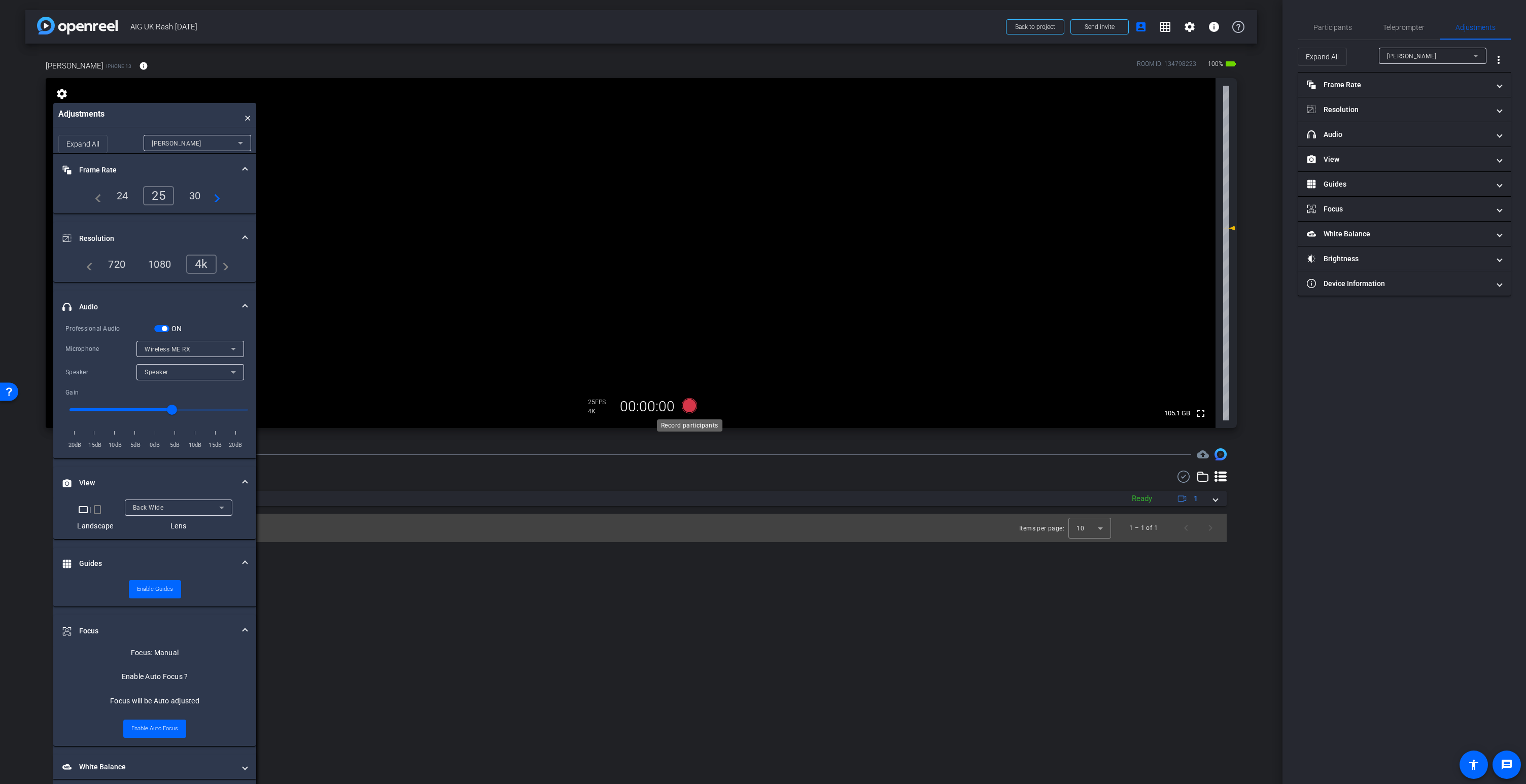
click at [689, 407] on icon at bounding box center [689, 406] width 15 height 15
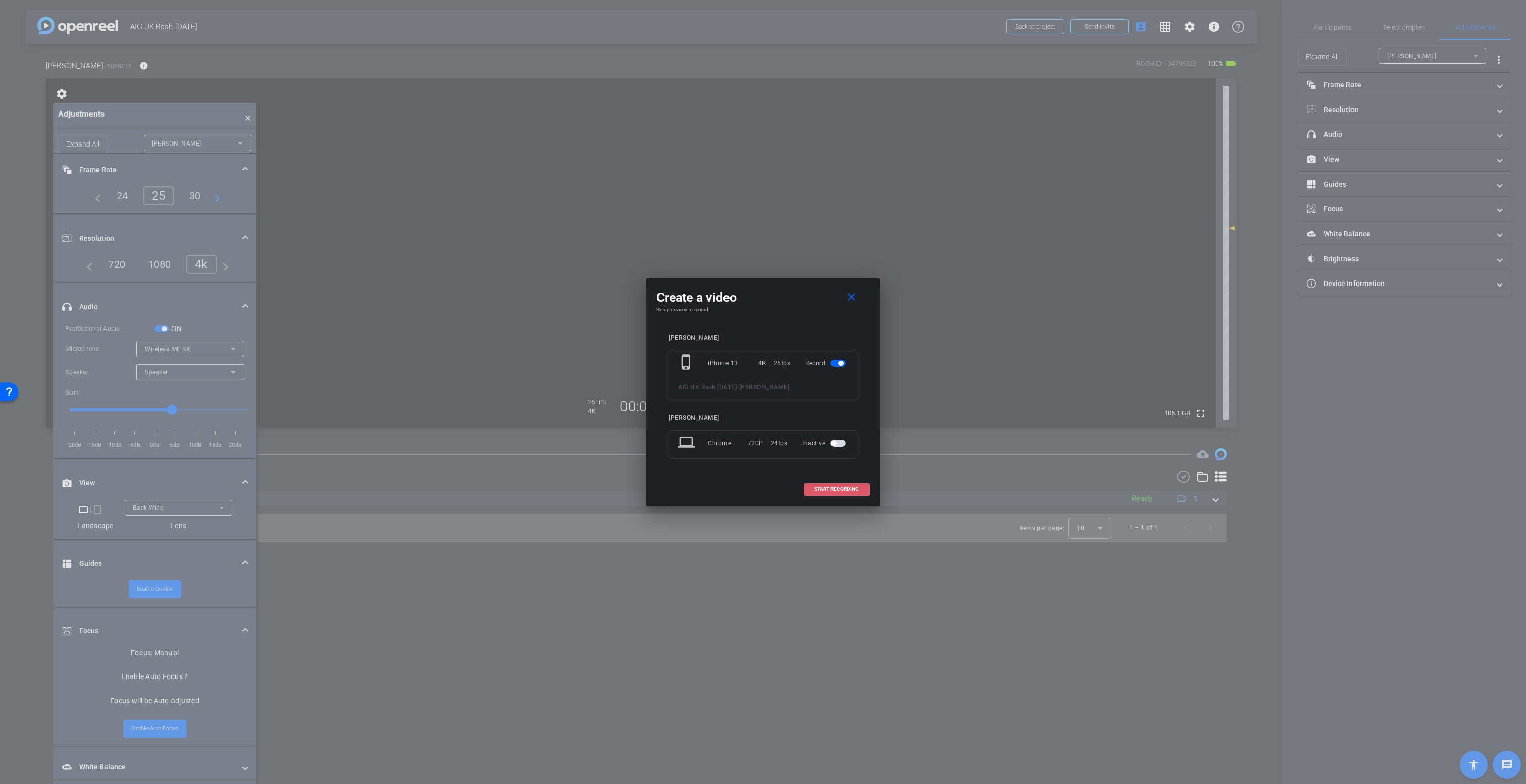
click at [846, 491] on span "START RECORDING" at bounding box center [837, 489] width 45 height 5
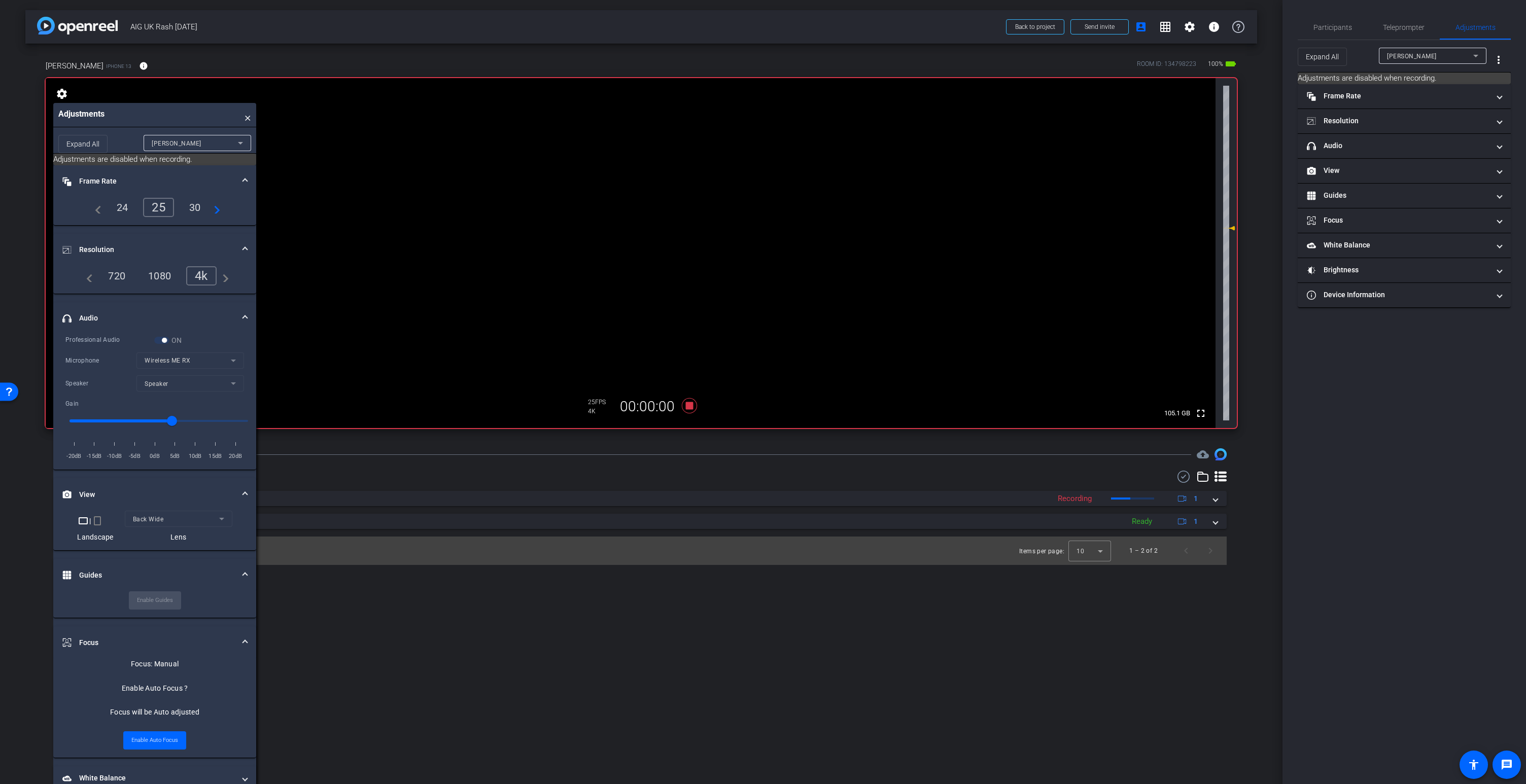
click at [631, 174] on video at bounding box center [631, 253] width 1170 height 350
click at [691, 408] on icon at bounding box center [689, 406] width 15 height 15
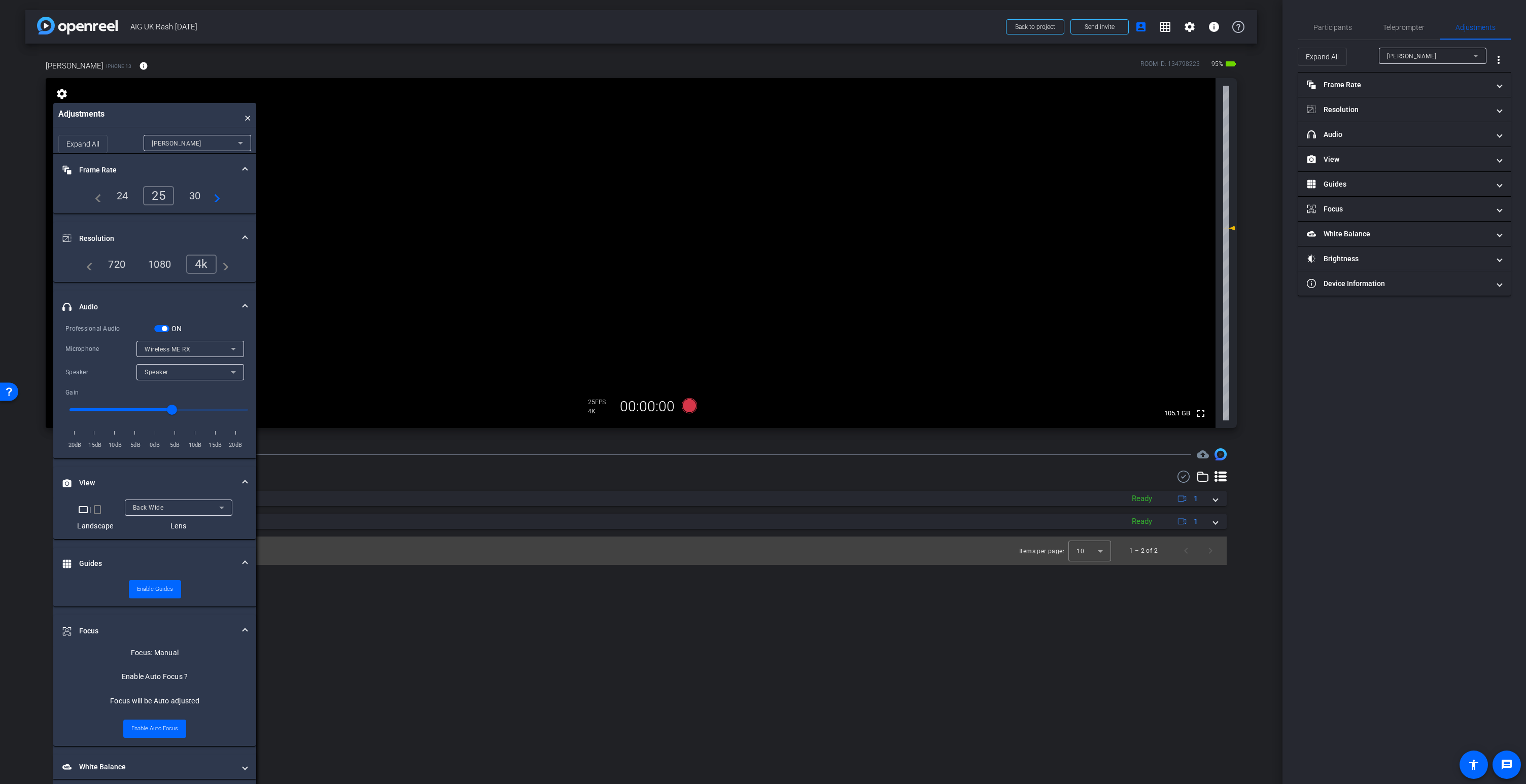
click at [164, 330] on span "button" at bounding box center [164, 328] width 5 height 5
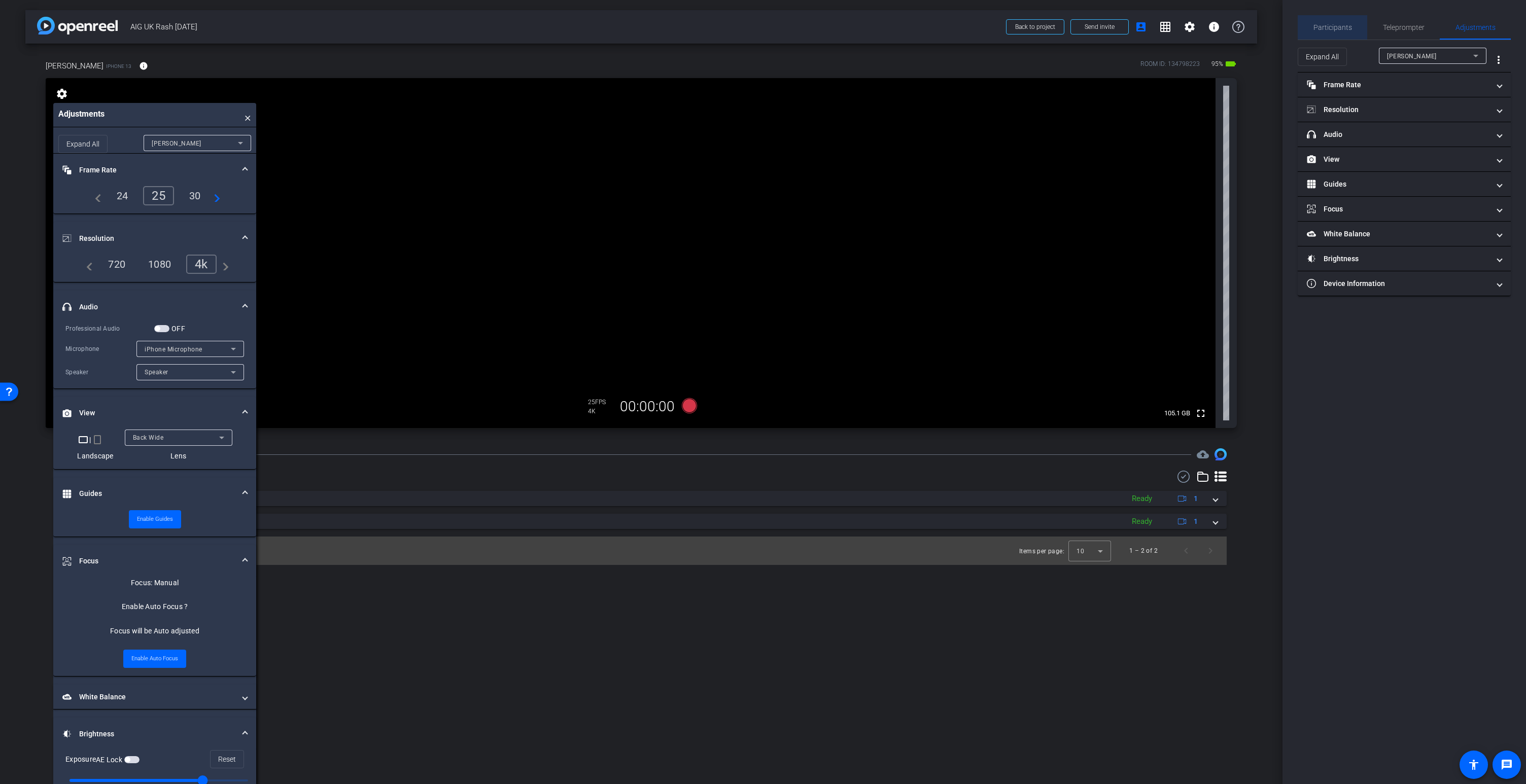
click at [1298, 26] on span "Participants" at bounding box center [1333, 27] width 39 height 7
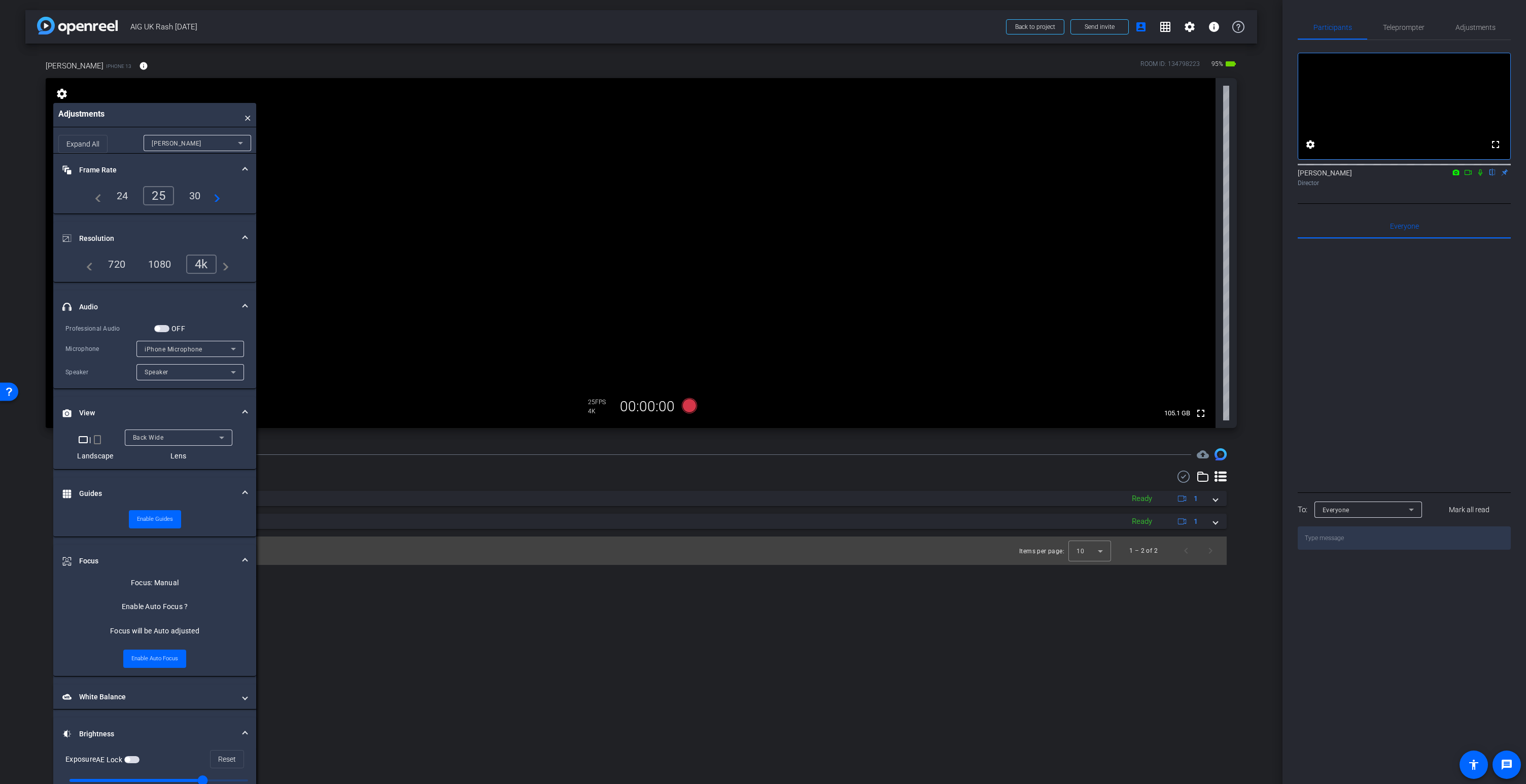
click at [1298, 176] on icon at bounding box center [1481, 172] width 8 height 7
click at [1298, 176] on icon at bounding box center [1468, 172] width 8 height 7
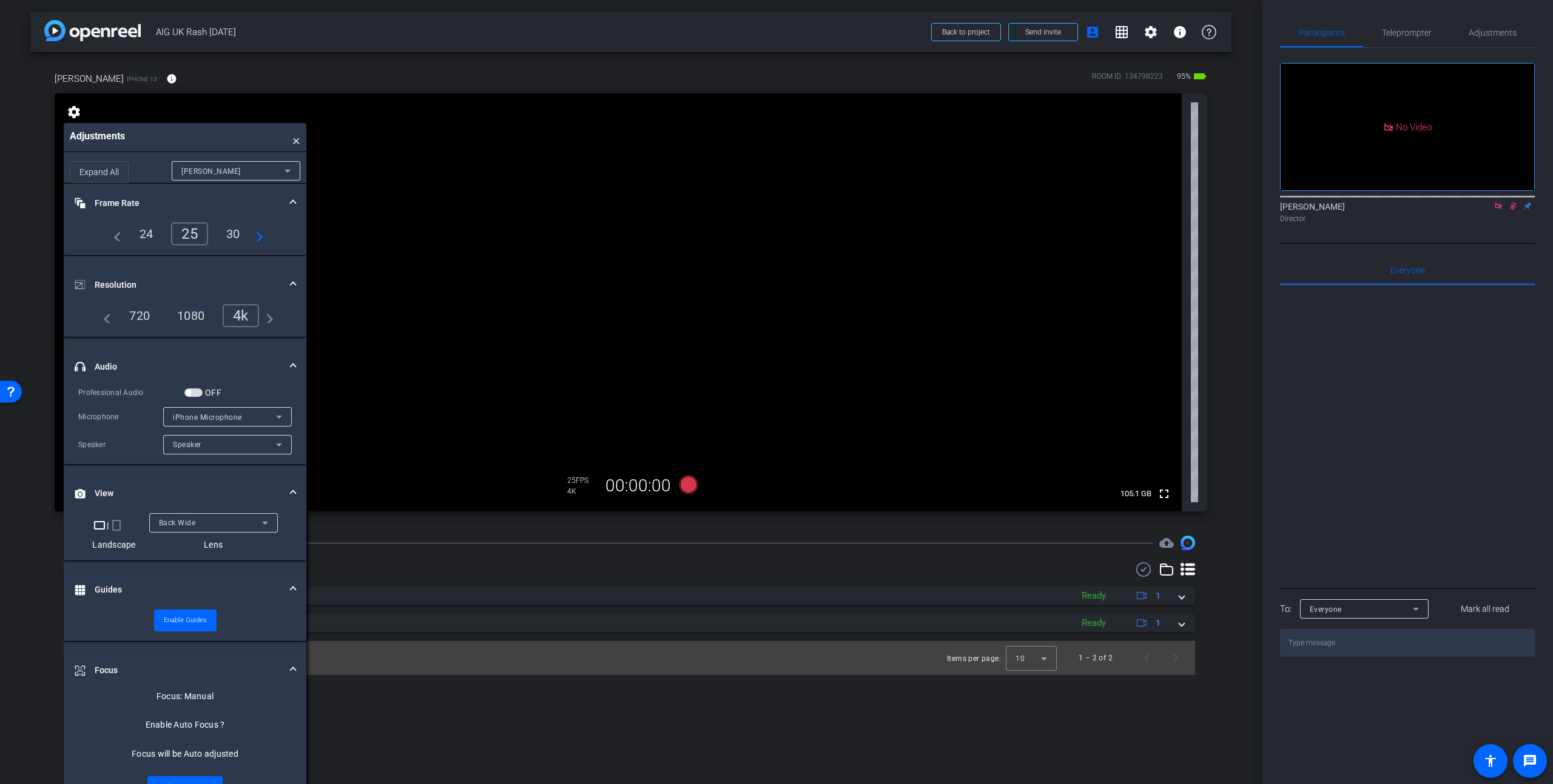
click at [295, 141] on span "×" at bounding box center [296, 137] width 8 height 17
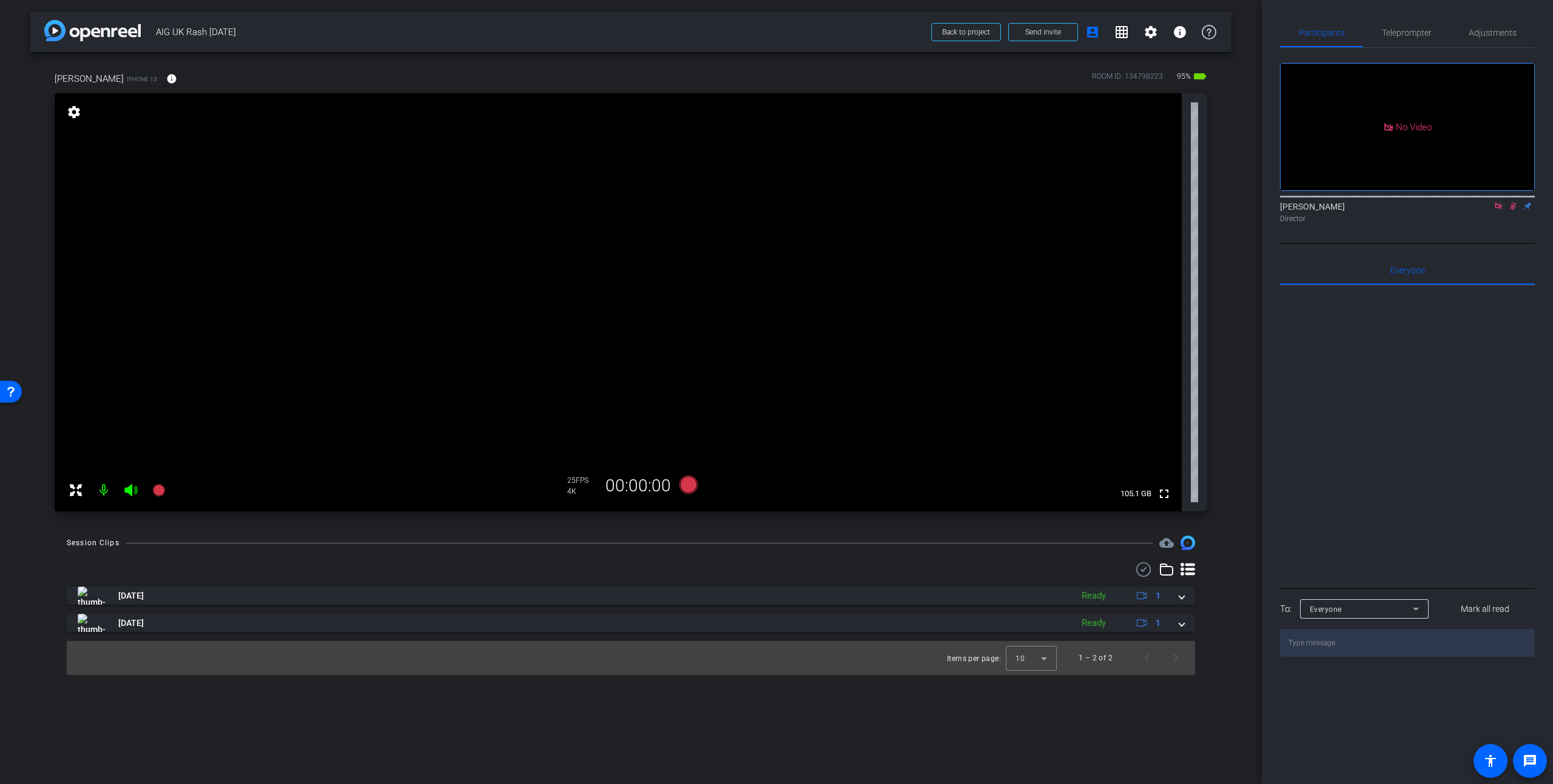
click at [131, 492] on icon at bounding box center [130, 490] width 13 height 12
click at [105, 489] on mat-icon at bounding box center [104, 490] width 25 height 25
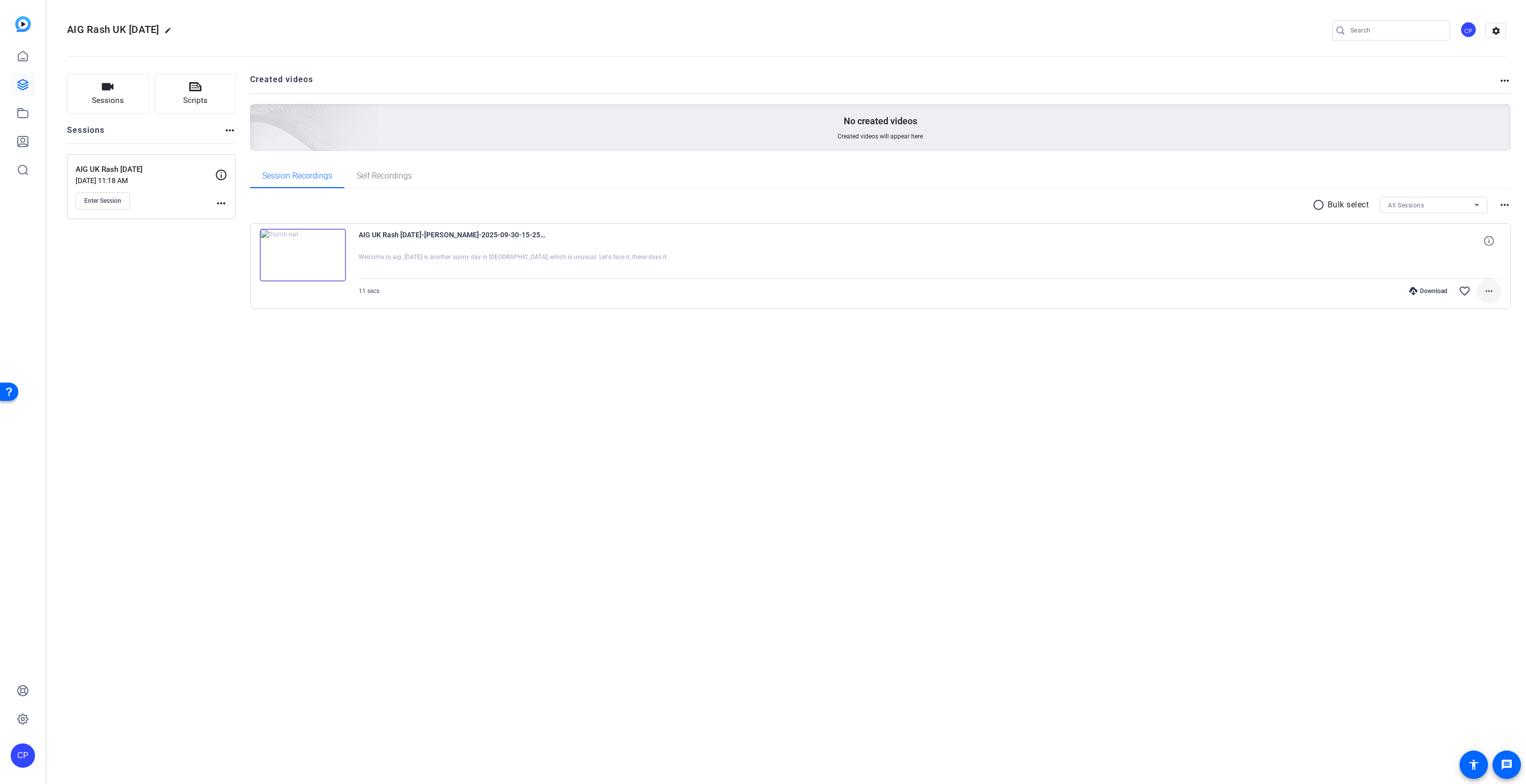
click at [1486, 290] on mat-icon "more_horiz" at bounding box center [1489, 290] width 12 height 12
click at [1461, 337] on span "Download MP4" at bounding box center [1462, 338] width 61 height 12
click at [1492, 289] on mat-icon "more_horiz" at bounding box center [1489, 290] width 12 height 12
click at [1455, 338] on span "Download MP4" at bounding box center [1462, 338] width 61 height 12
